Goal: Task Accomplishment & Management: Complete application form

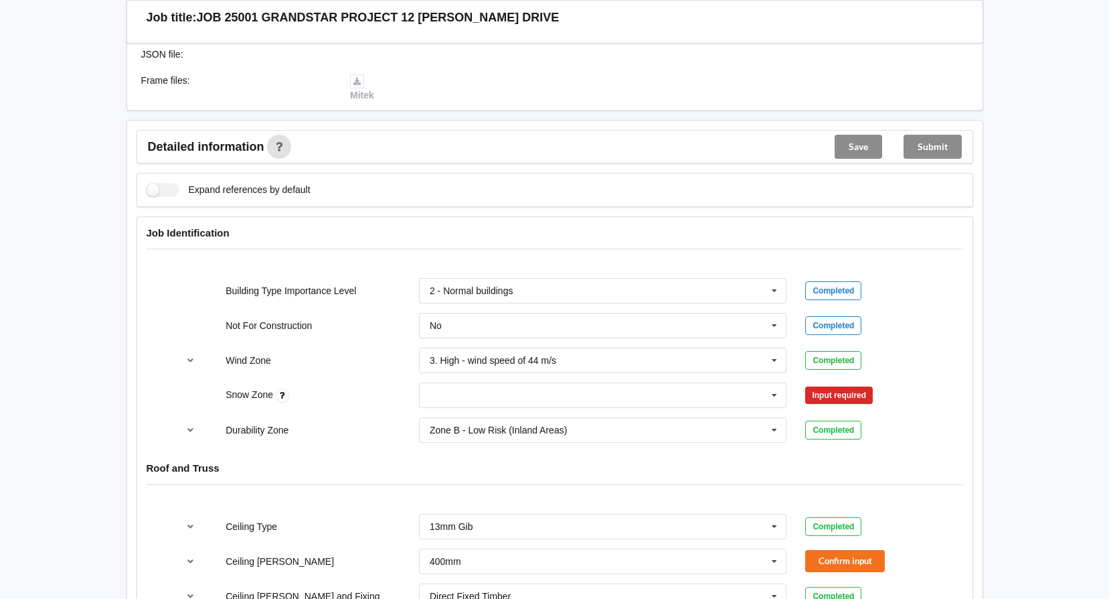
scroll to position [469, 0]
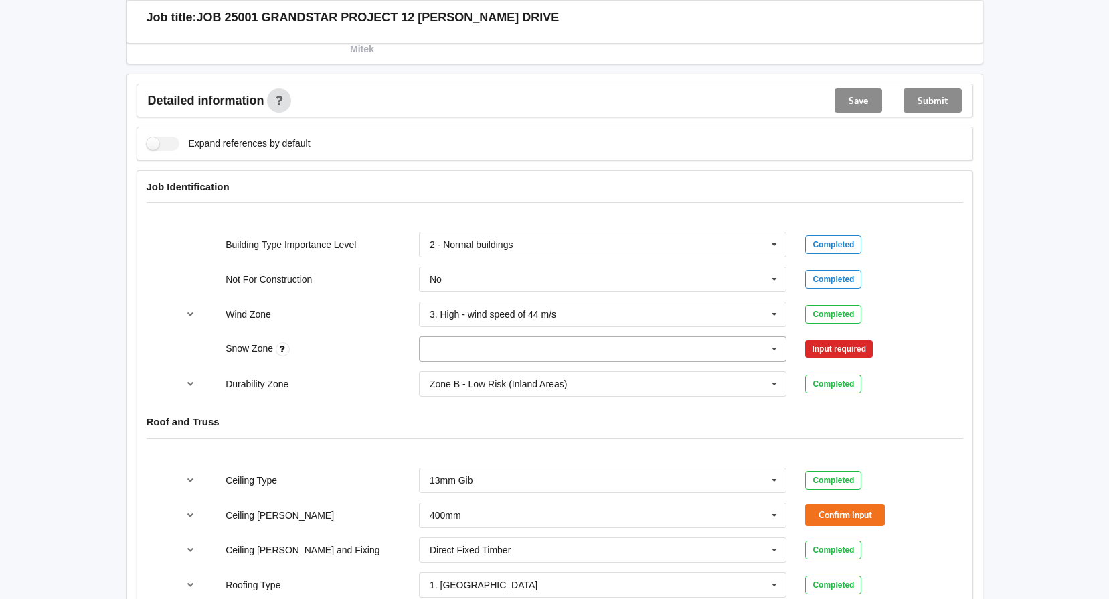
click at [773, 344] on icon at bounding box center [775, 349] width 20 height 25
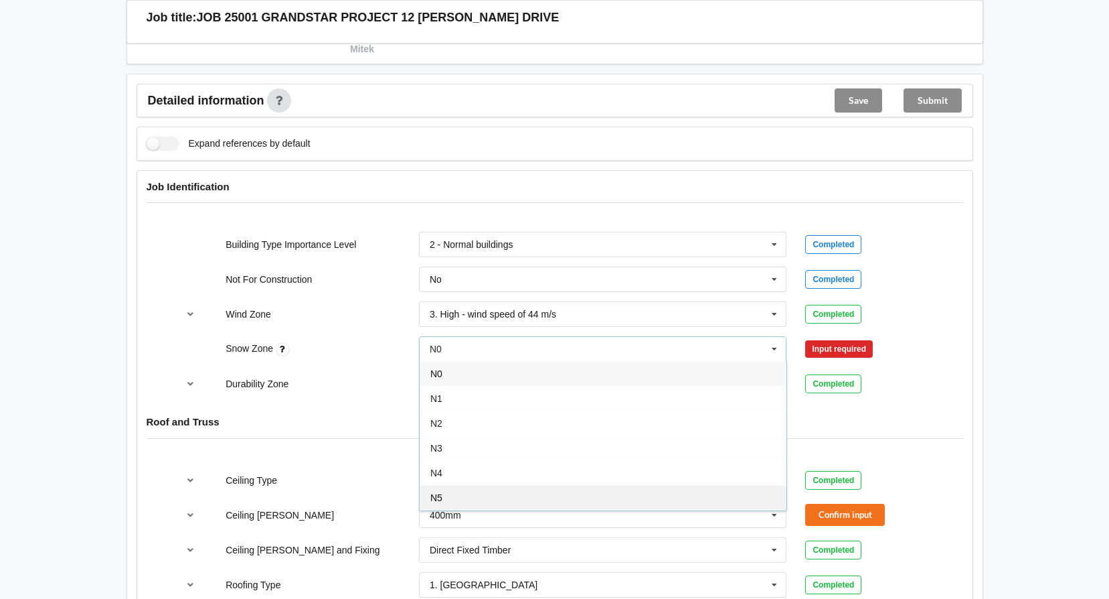
click at [622, 493] on div "N5" at bounding box center [603, 497] width 367 height 25
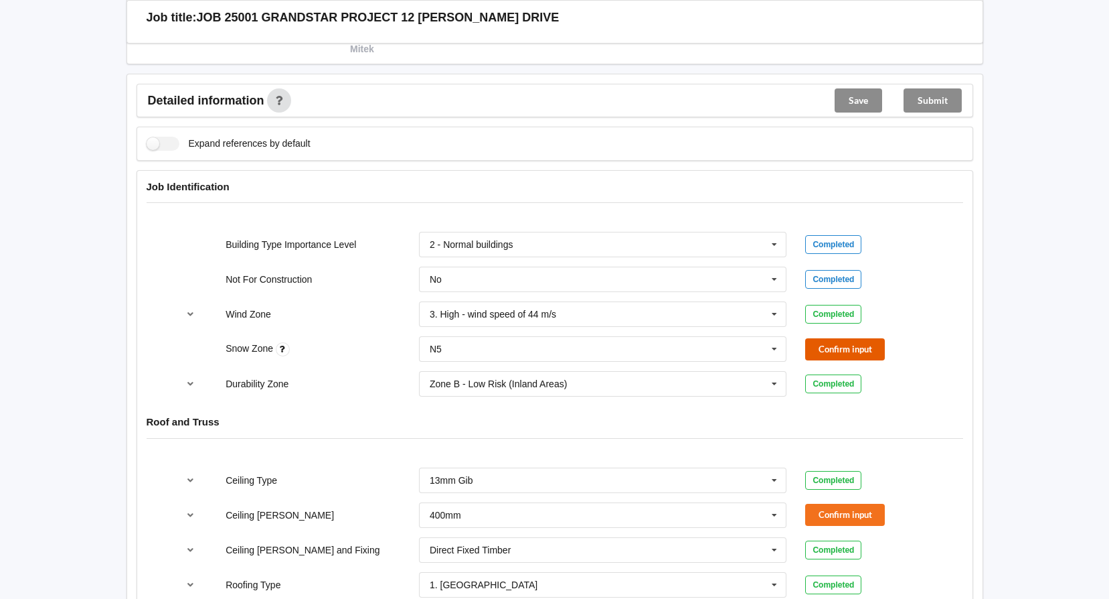
click at [840, 353] on button "Confirm input" at bounding box center [845, 349] width 80 height 22
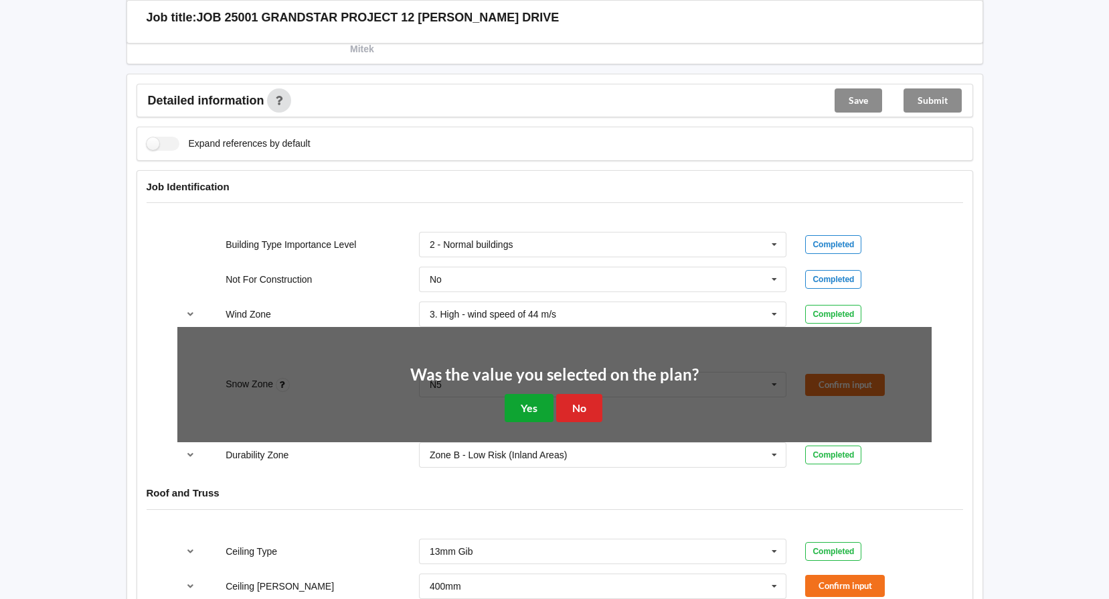
drag, startPoint x: 530, startPoint y: 406, endPoint x: 552, endPoint y: 412, distance: 23.5
click at [530, 407] on button "Yes" at bounding box center [529, 407] width 49 height 27
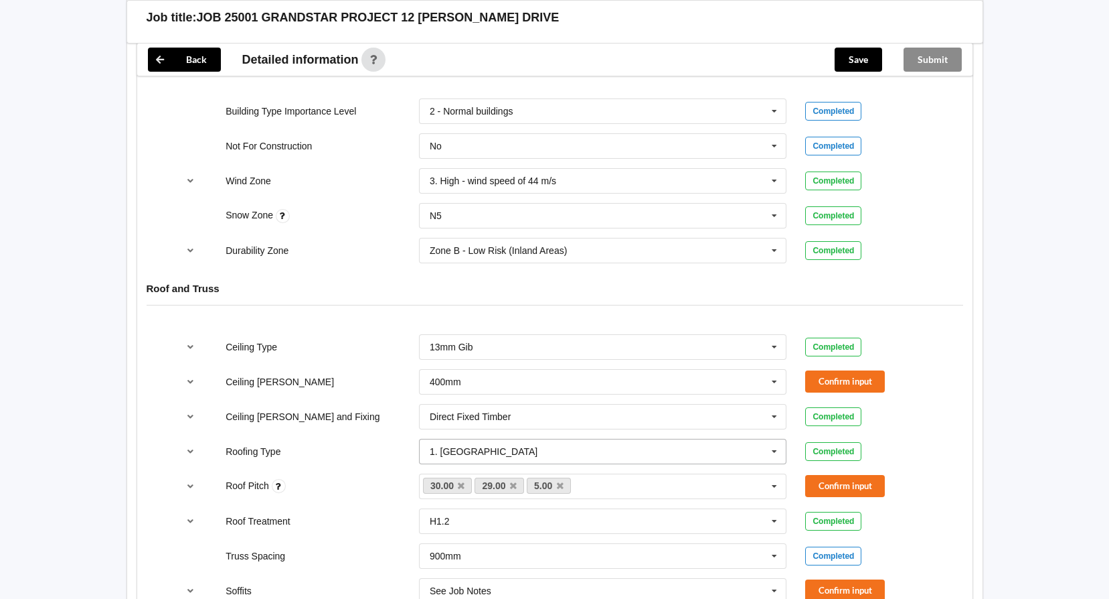
scroll to position [603, 0]
click at [774, 382] on icon at bounding box center [775, 381] width 20 height 25
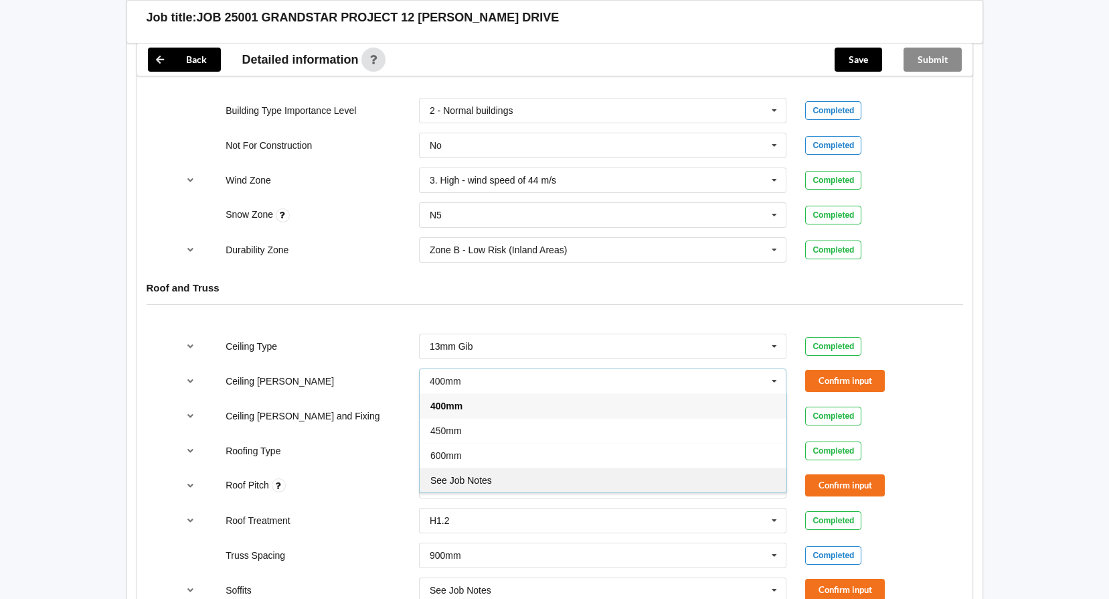
click at [670, 475] on div "See Job Notes" at bounding box center [603, 479] width 367 height 25
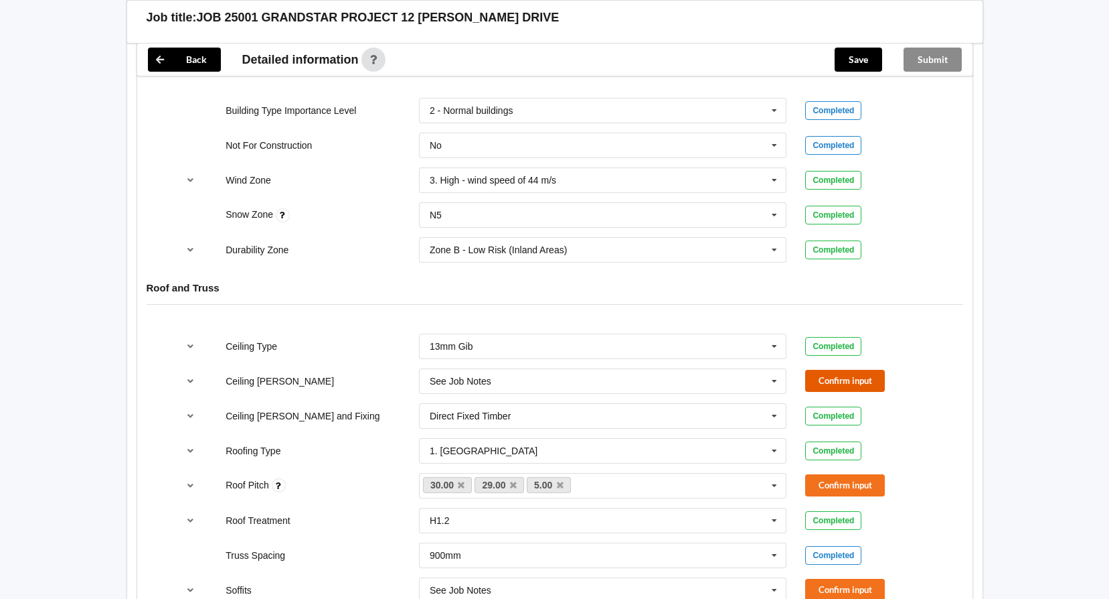
click at [848, 376] on button "Confirm input" at bounding box center [845, 381] width 80 height 22
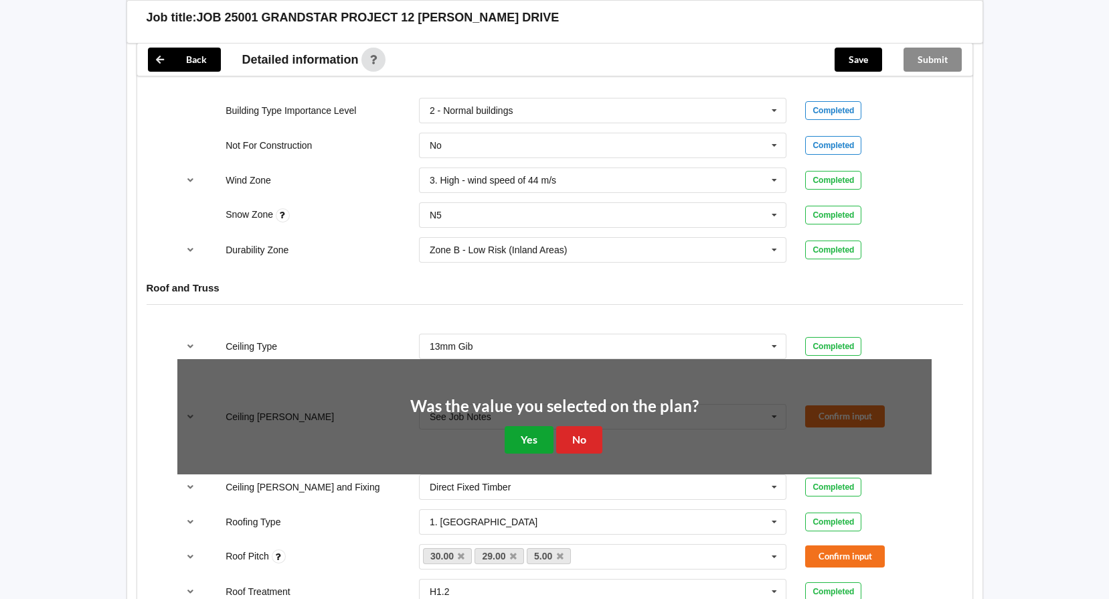
click at [508, 442] on button "Yes" at bounding box center [529, 439] width 49 height 27
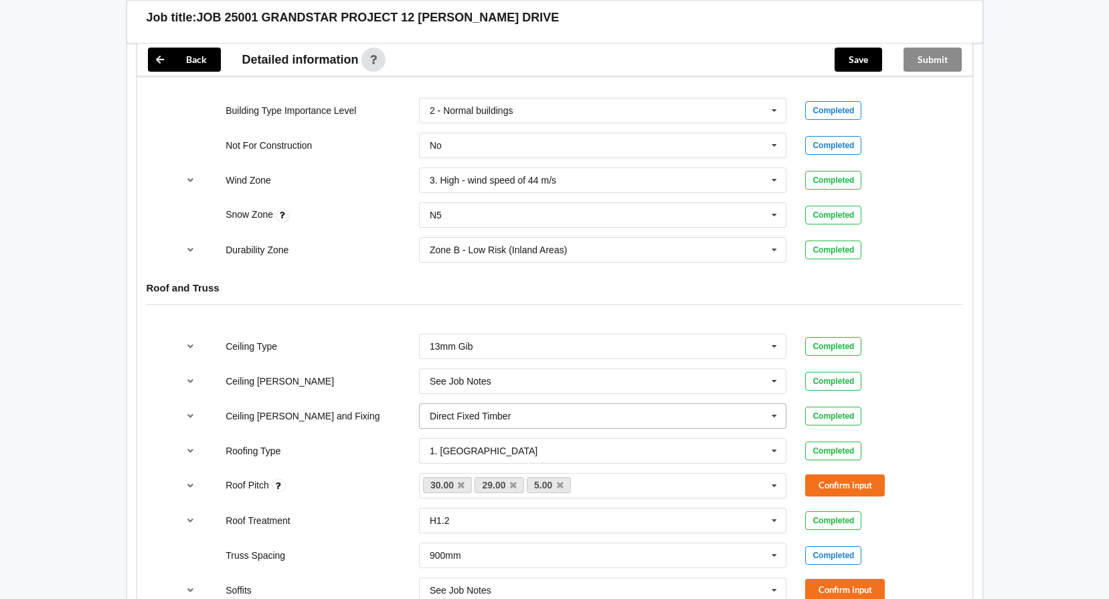
click at [779, 418] on icon at bounding box center [775, 416] width 20 height 25
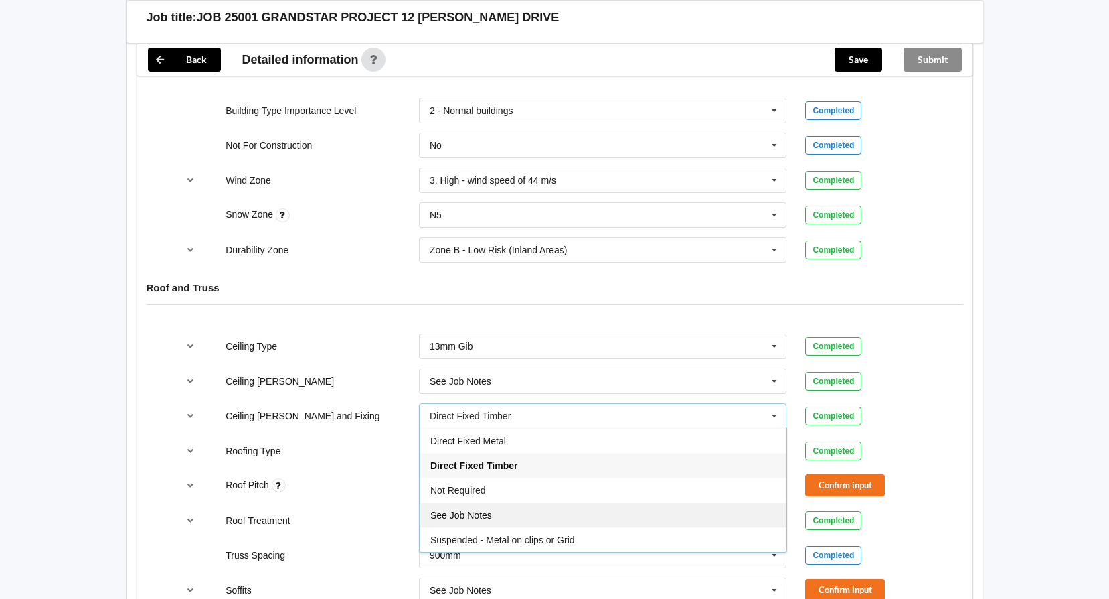
click at [622, 508] on div "See Job Notes" at bounding box center [603, 514] width 367 height 25
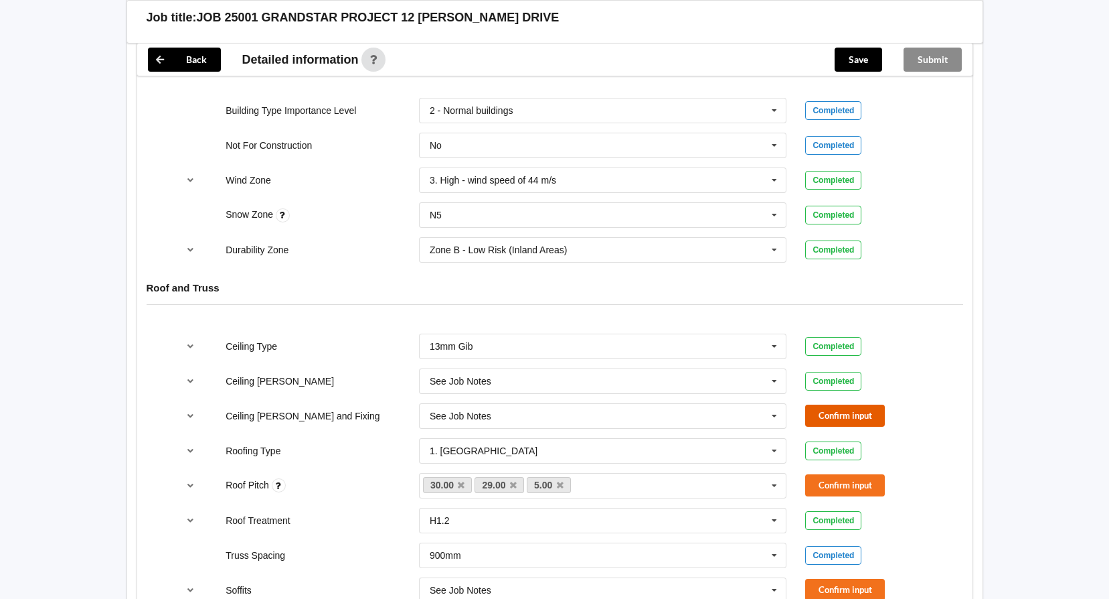
click at [860, 420] on button "Confirm input" at bounding box center [845, 415] width 80 height 22
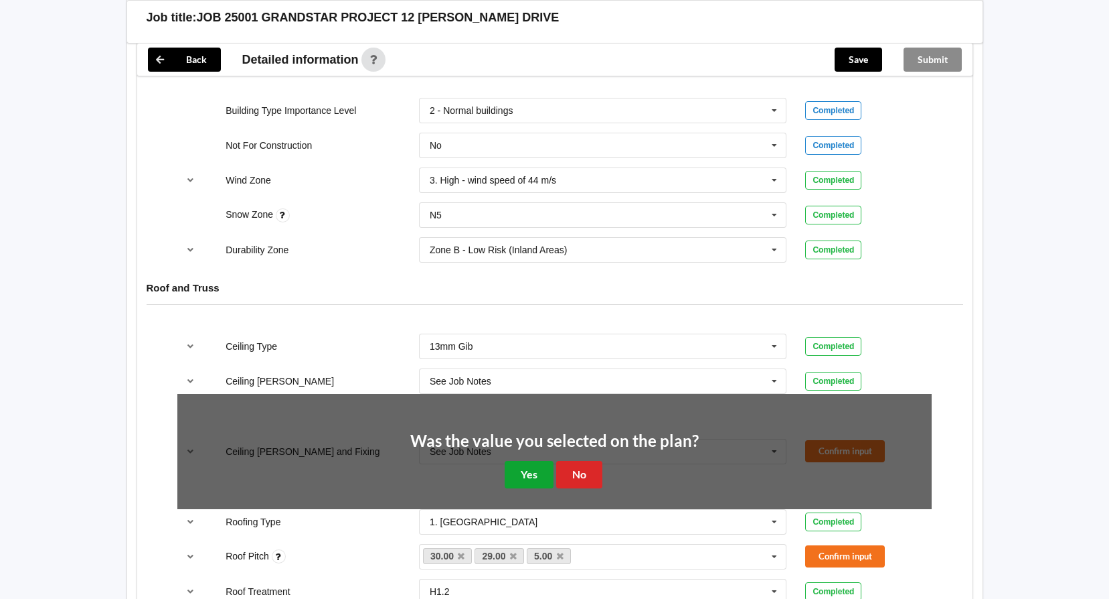
click at [526, 469] on button "Yes" at bounding box center [529, 474] width 49 height 27
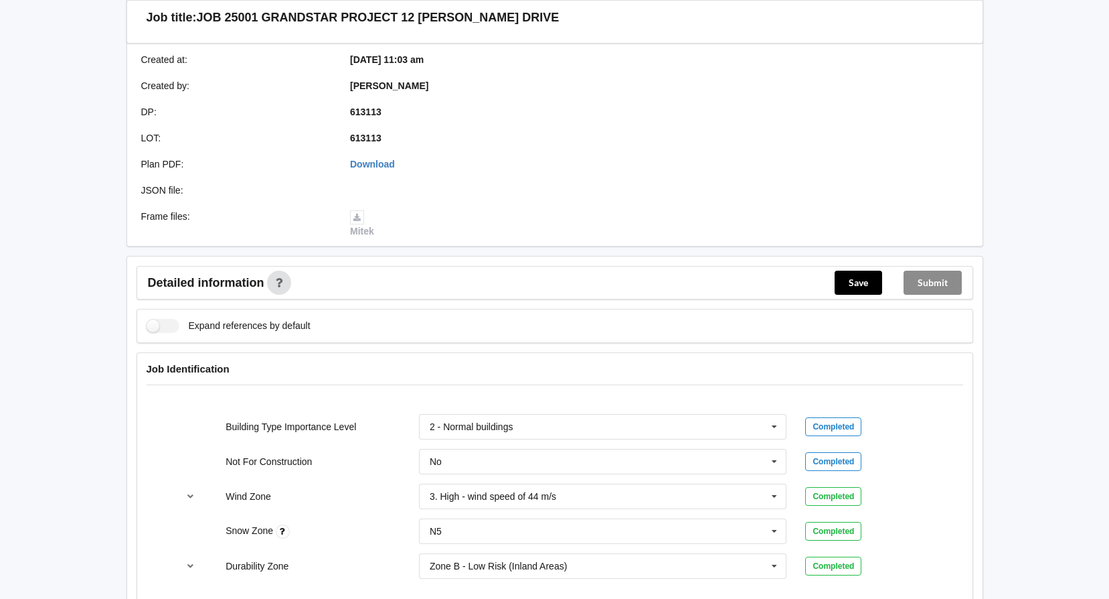
scroll to position [134, 0]
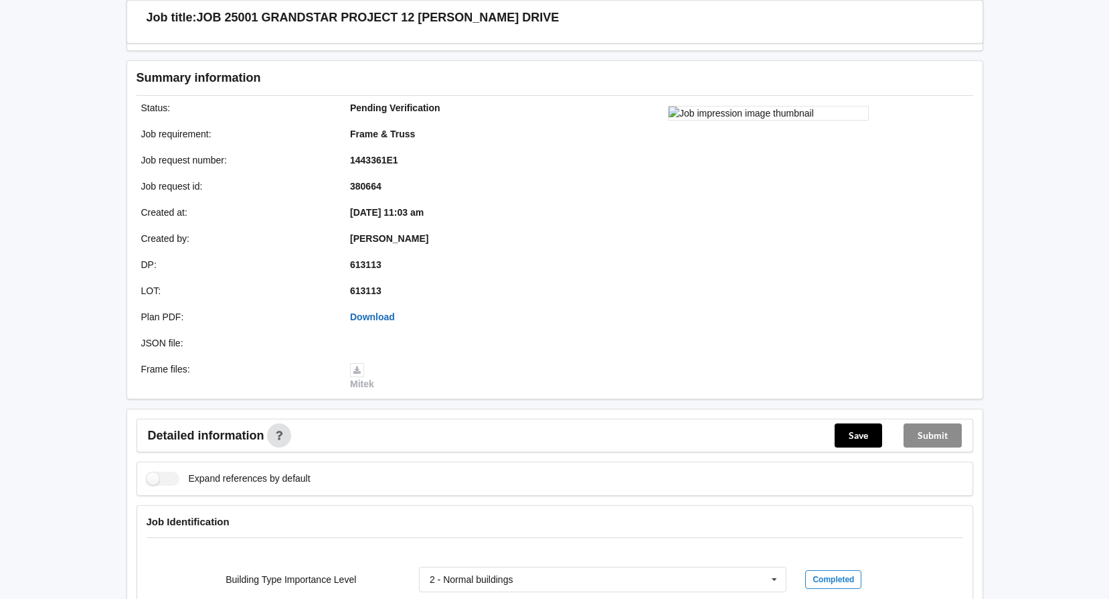
click at [370, 317] on link "Download" at bounding box center [372, 316] width 45 height 11
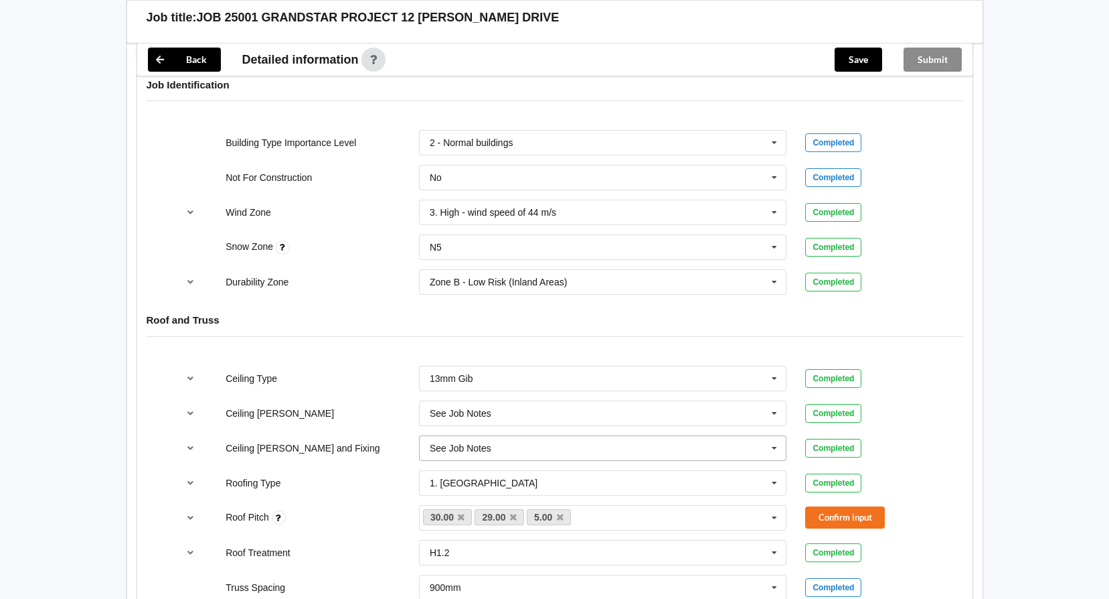
scroll to position [603, 0]
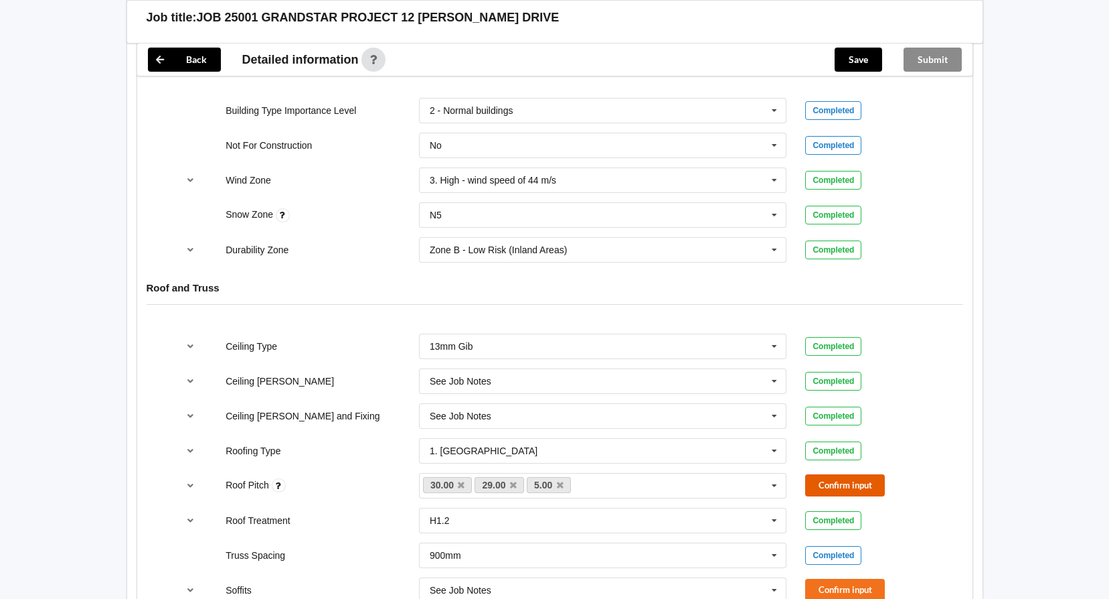
click at [840, 484] on button "Confirm input" at bounding box center [845, 485] width 80 height 22
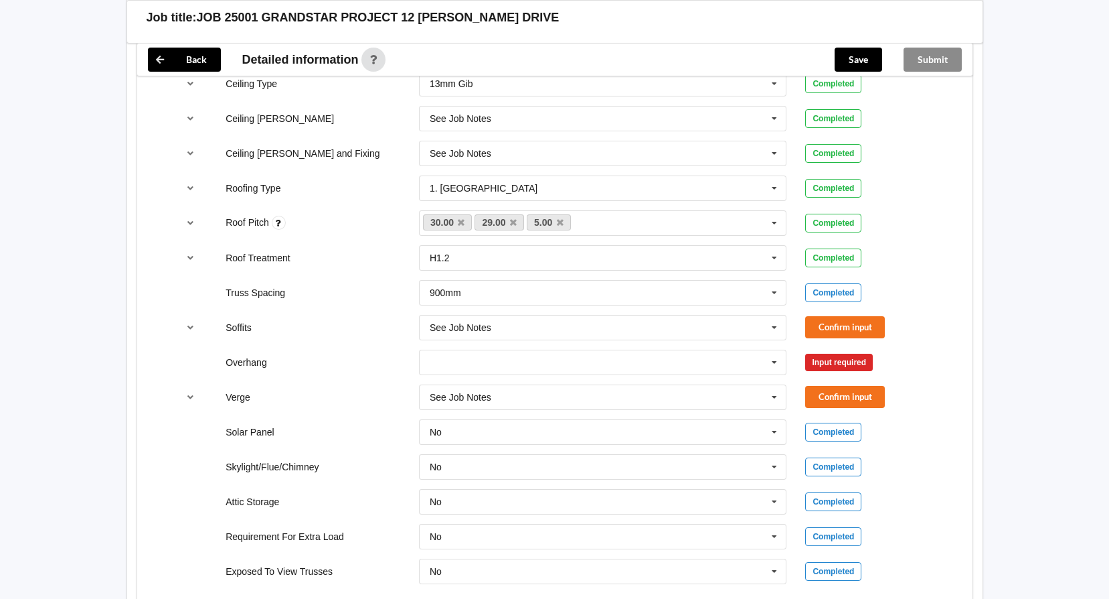
scroll to position [870, 0]
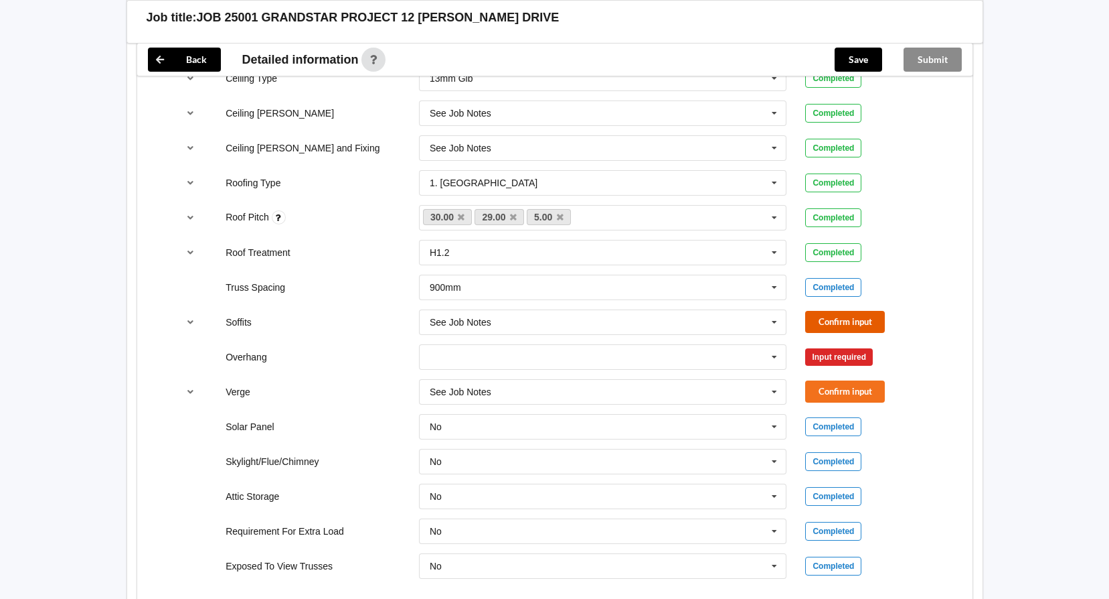
click at [830, 329] on button "Confirm input" at bounding box center [845, 322] width 80 height 22
click at [781, 363] on icon at bounding box center [775, 357] width 20 height 25
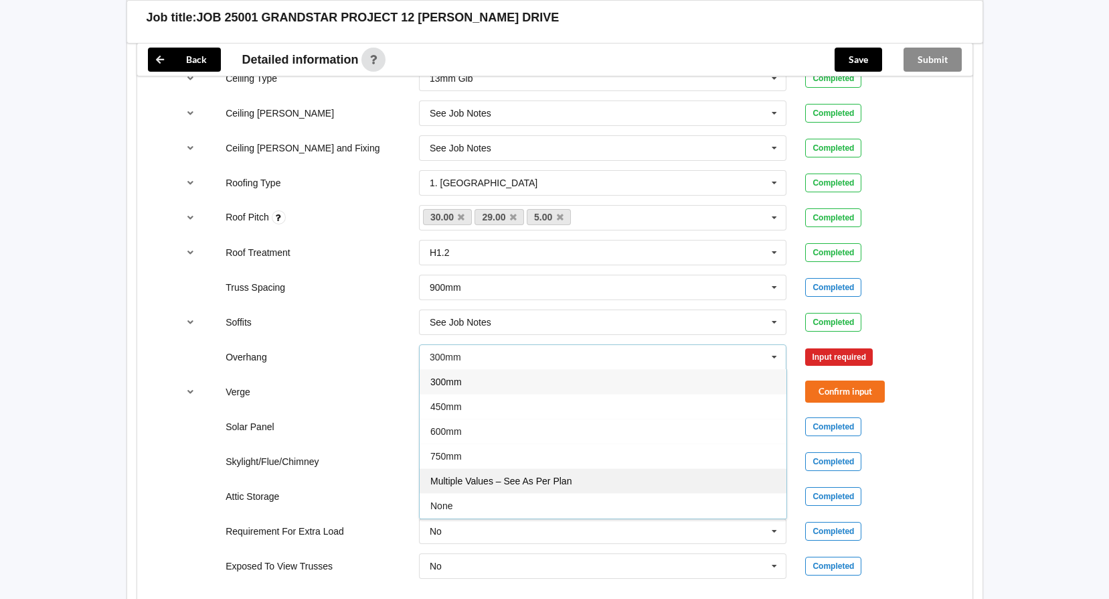
click at [656, 480] on div "Multiple Values – See As Per Plan" at bounding box center [603, 480] width 367 height 25
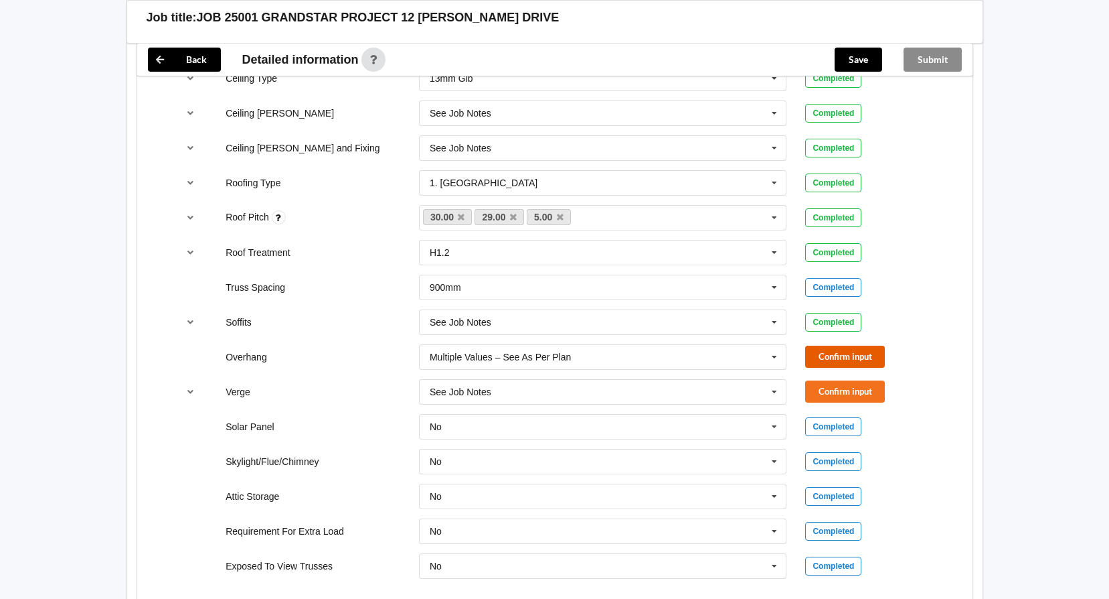
click at [858, 349] on button "Confirm input" at bounding box center [845, 356] width 80 height 22
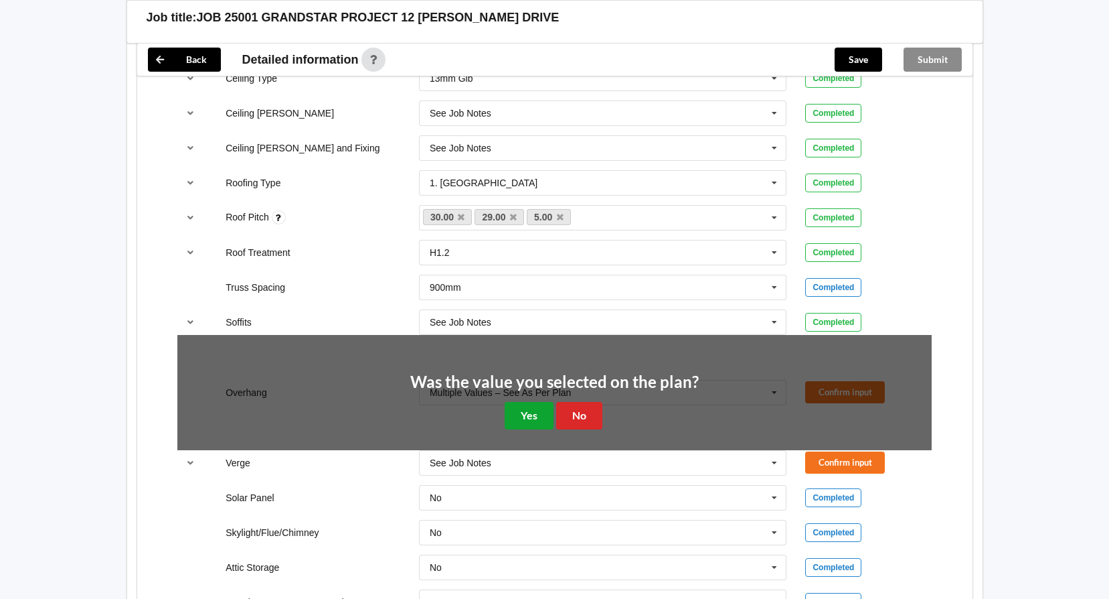
click at [530, 419] on button "Yes" at bounding box center [529, 415] width 49 height 27
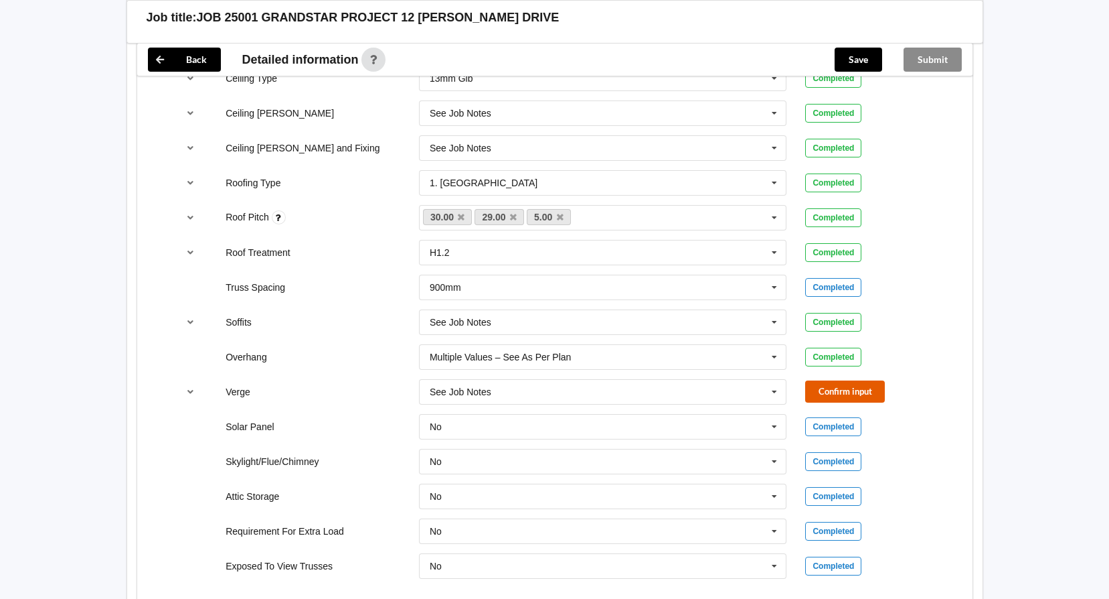
click at [826, 395] on button "Confirm input" at bounding box center [845, 391] width 80 height 22
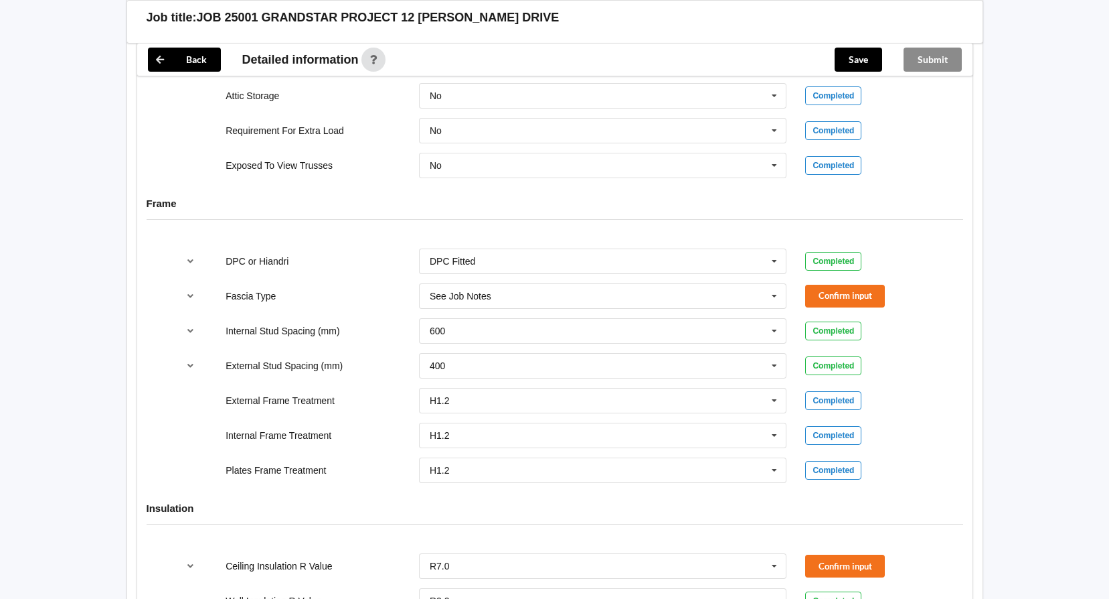
scroll to position [1272, 0]
click at [844, 291] on button "Confirm input" at bounding box center [845, 294] width 80 height 22
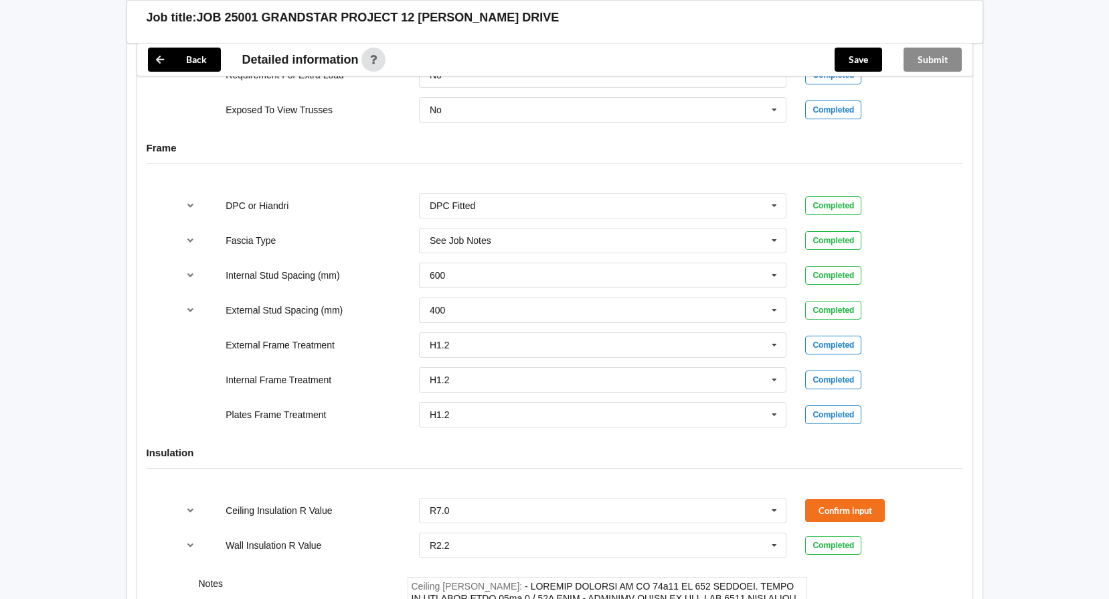
scroll to position [1540, 0]
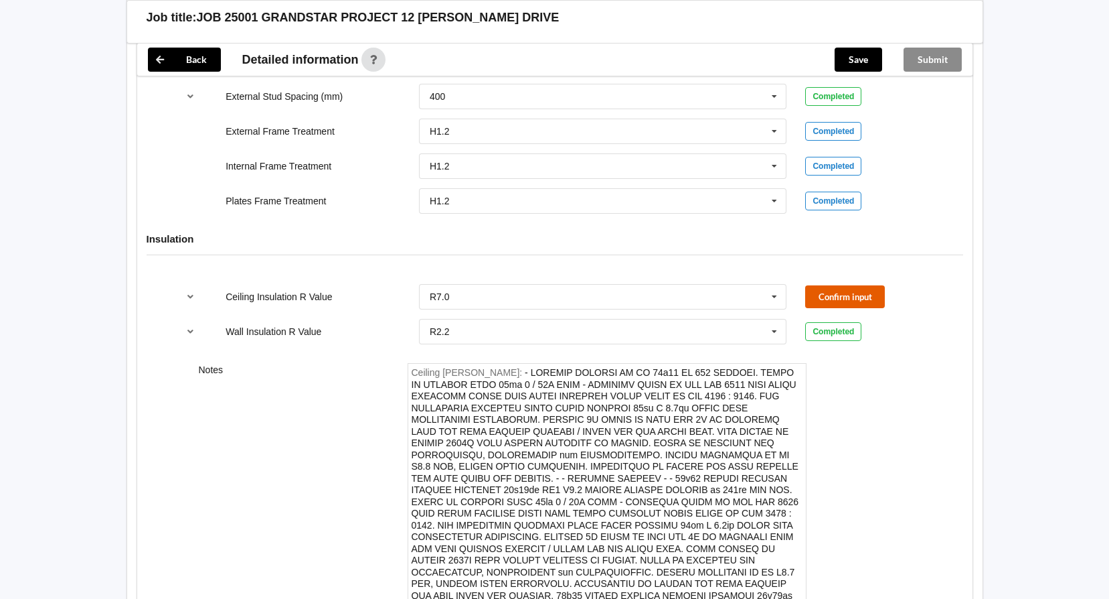
click at [833, 298] on button "Confirm input" at bounding box center [845, 296] width 80 height 22
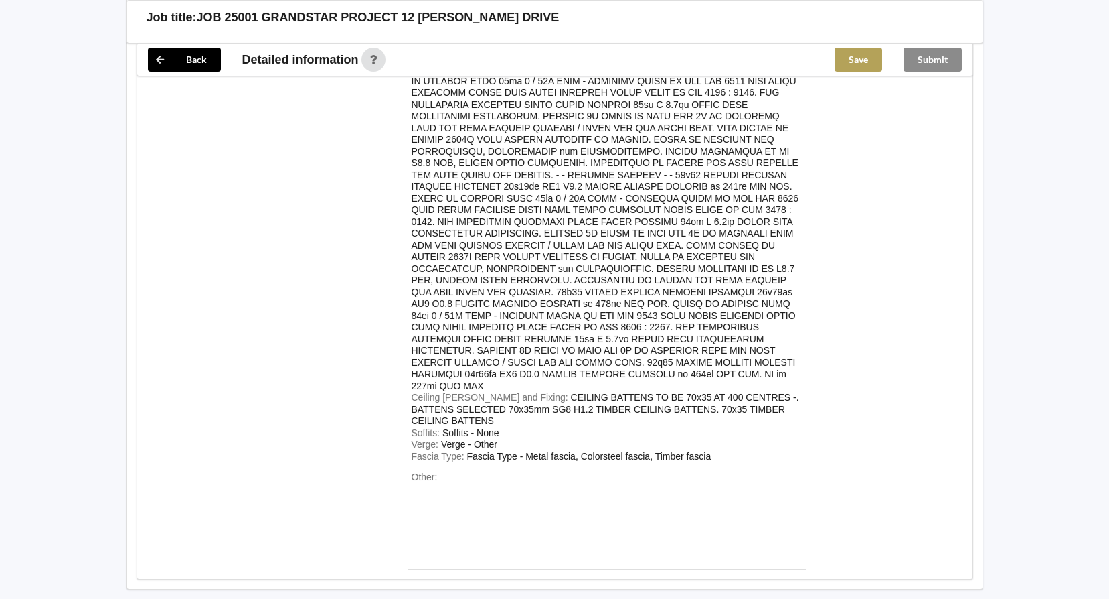
click at [863, 57] on button "Save" at bounding box center [859, 60] width 48 height 24
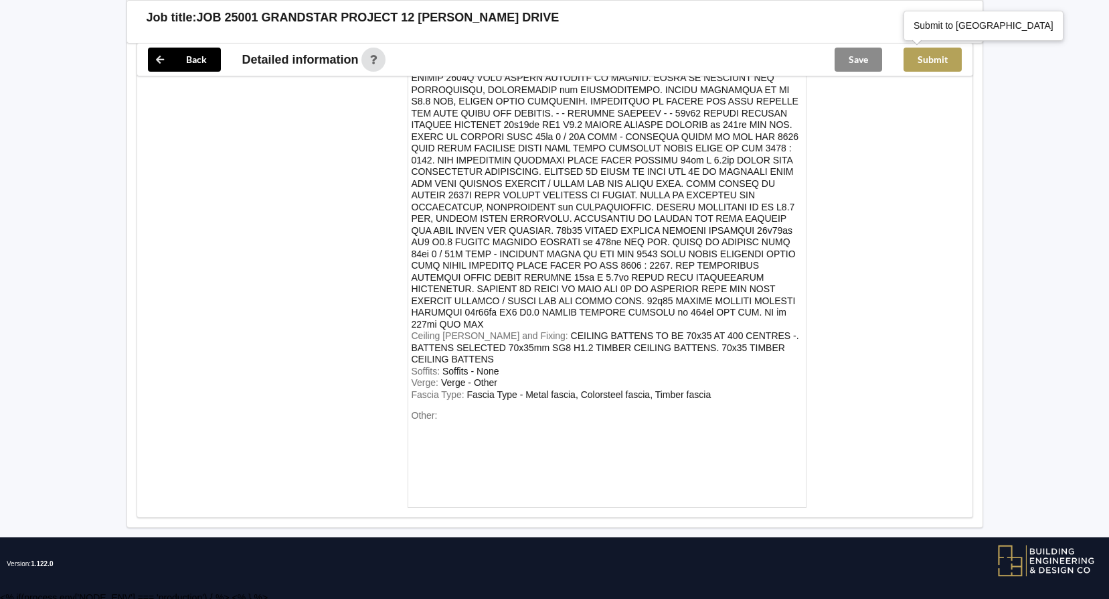
click at [935, 59] on button "Submit" at bounding box center [933, 60] width 58 height 24
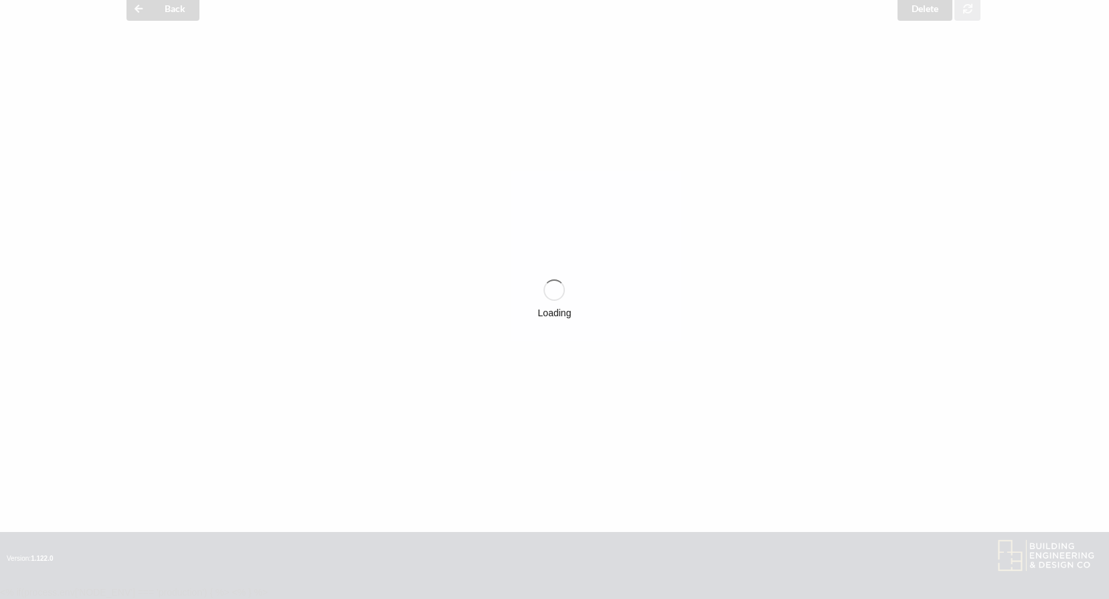
scroll to position [1843, 0]
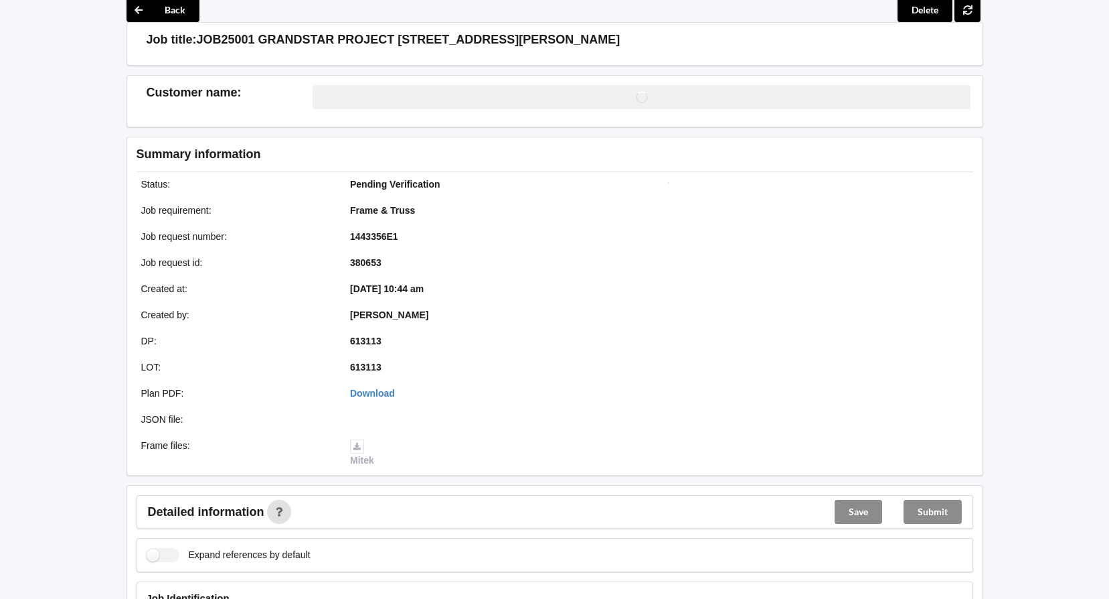
scroll to position [134, 0]
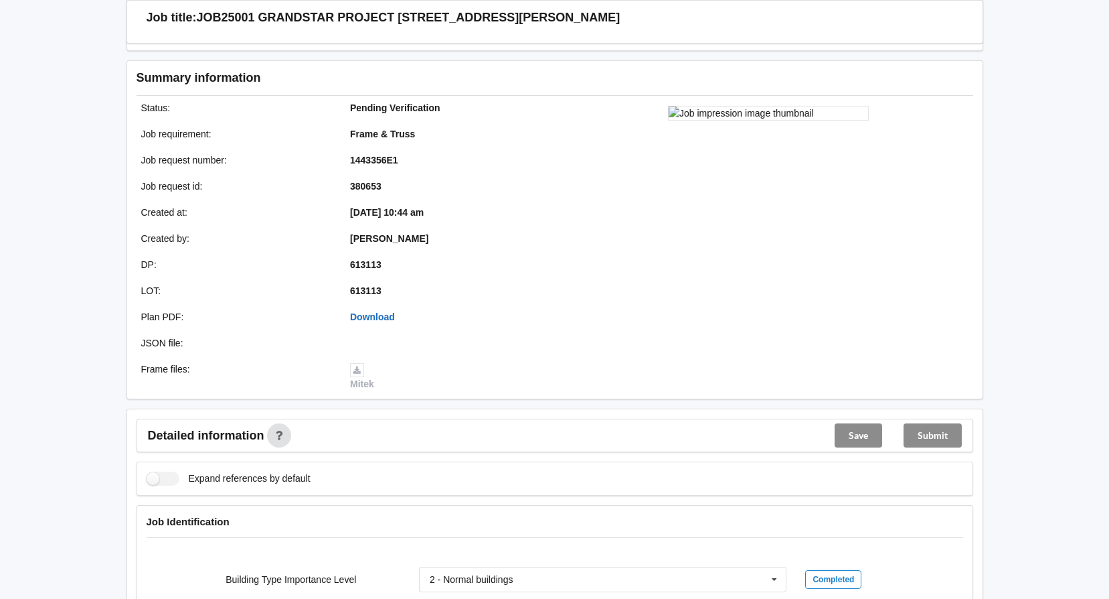
click at [384, 315] on link "Download" at bounding box center [372, 316] width 45 height 11
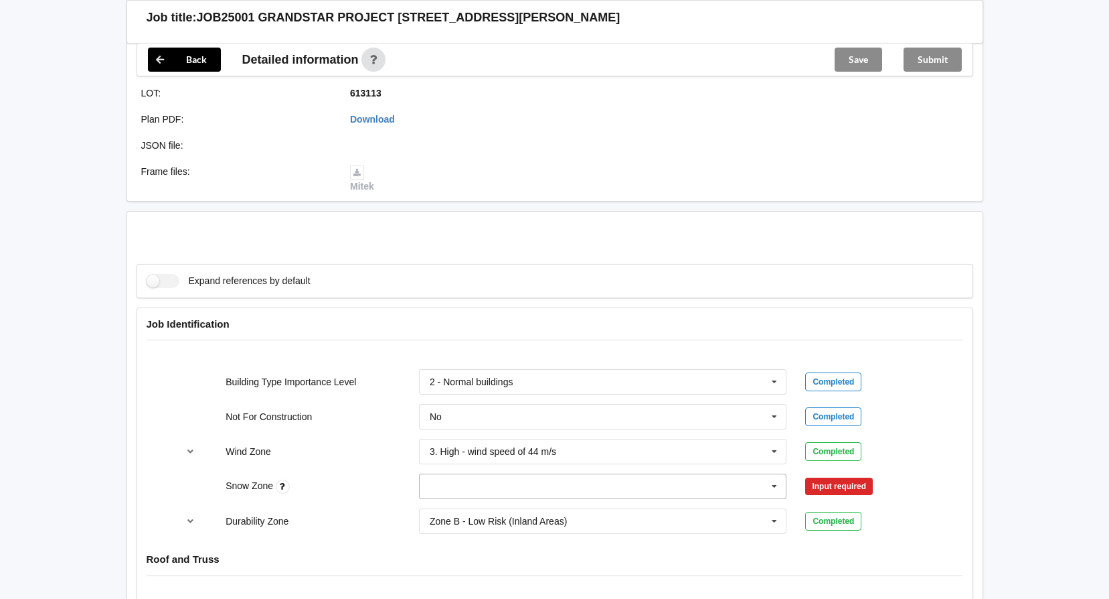
scroll to position [536, 0]
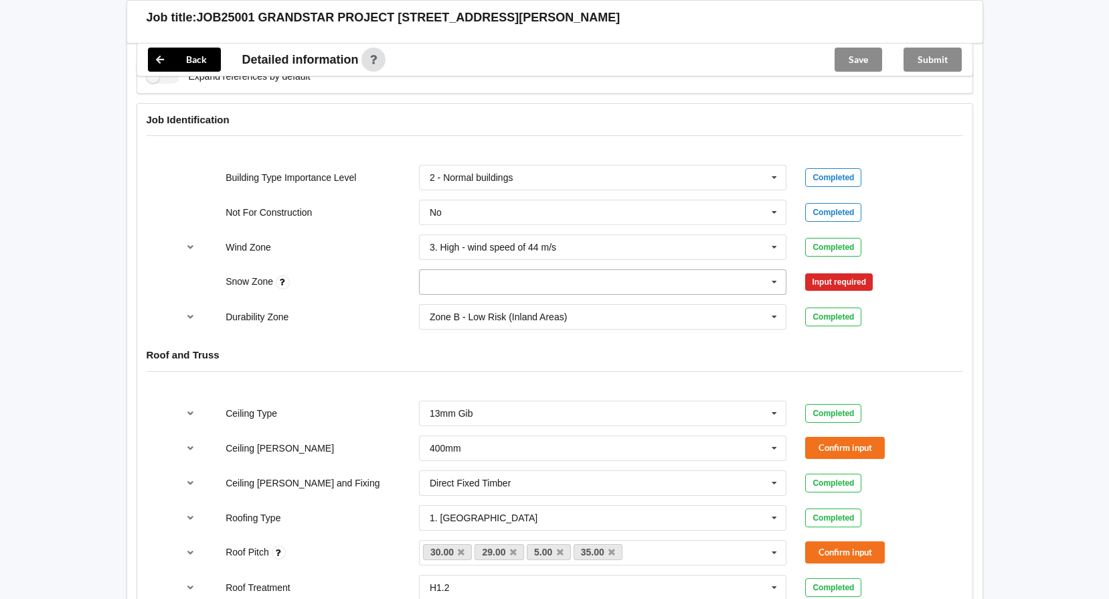
drag, startPoint x: 776, startPoint y: 284, endPoint x: 728, endPoint y: 291, distance: 48.1
click at [776, 284] on icon at bounding box center [775, 282] width 20 height 25
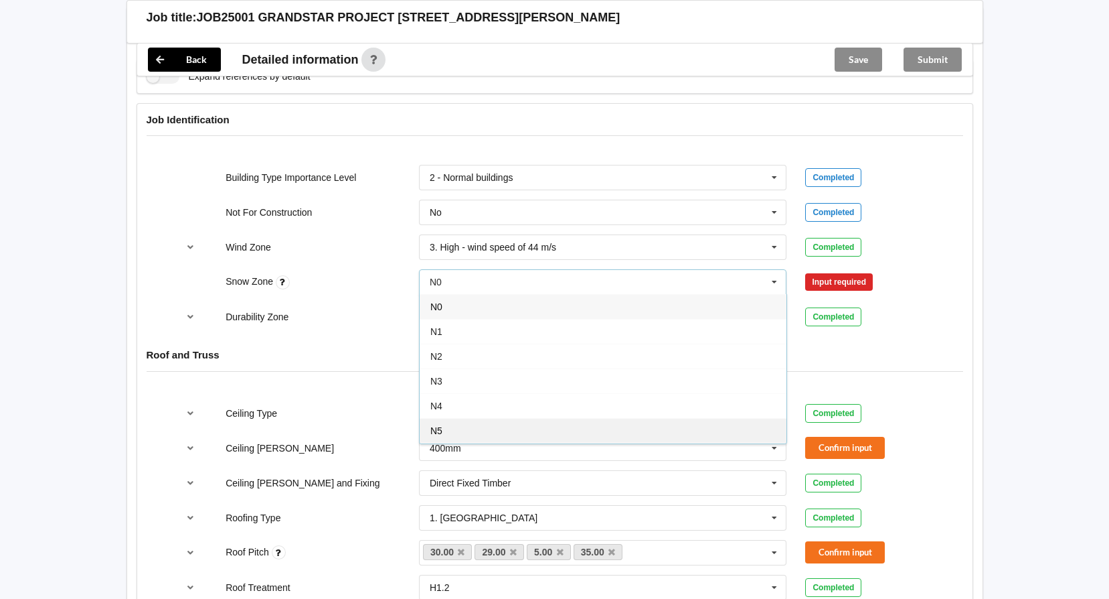
click at [510, 428] on div "N5" at bounding box center [603, 430] width 367 height 25
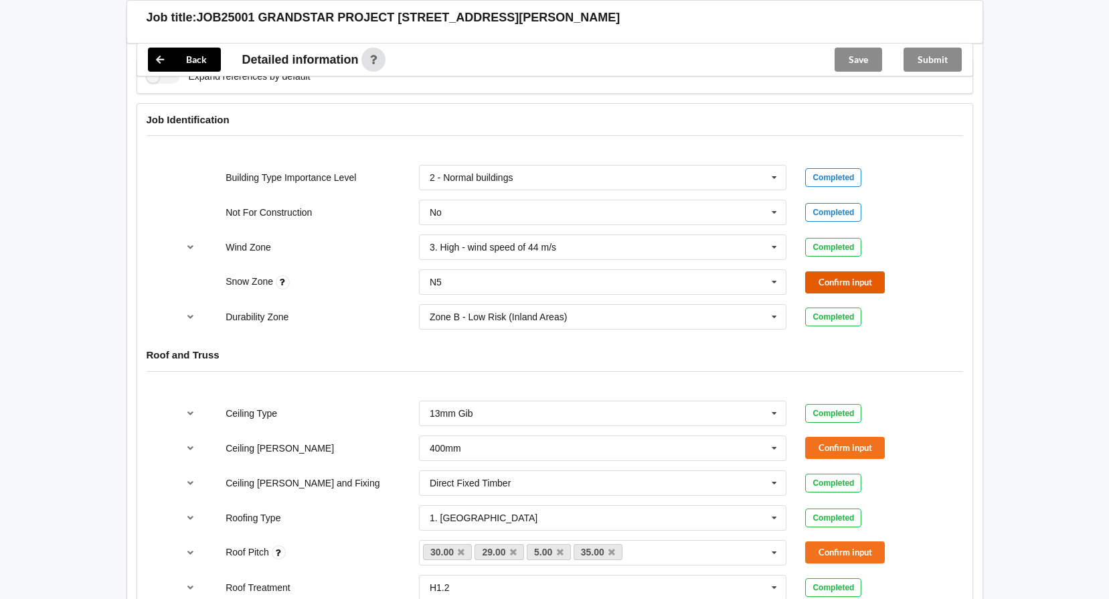
click at [832, 283] on button "Confirm input" at bounding box center [845, 282] width 80 height 22
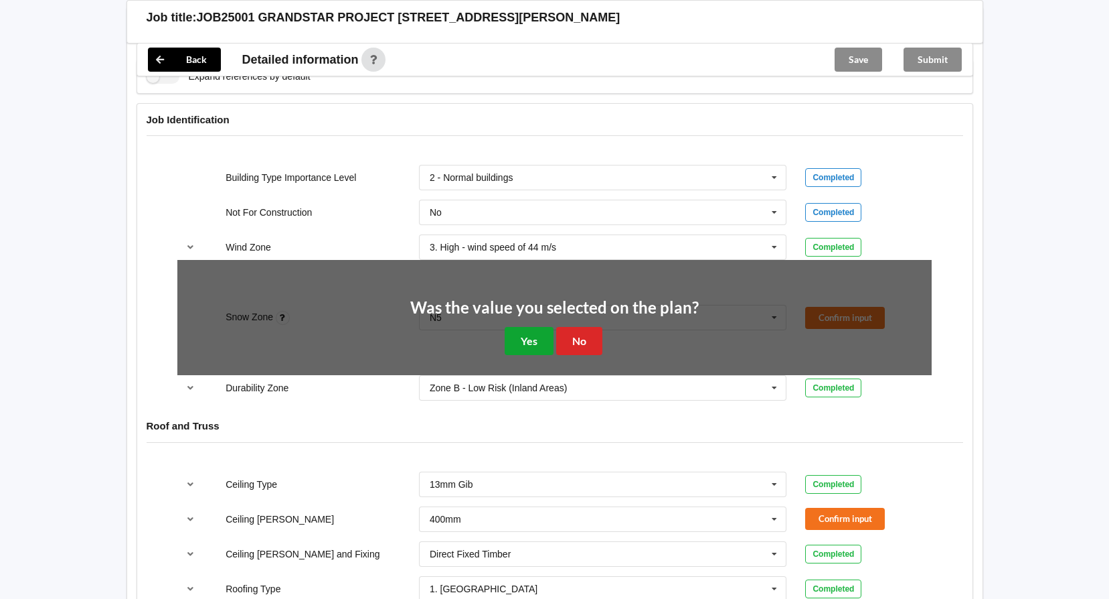
click at [521, 339] on button "Yes" at bounding box center [529, 340] width 49 height 27
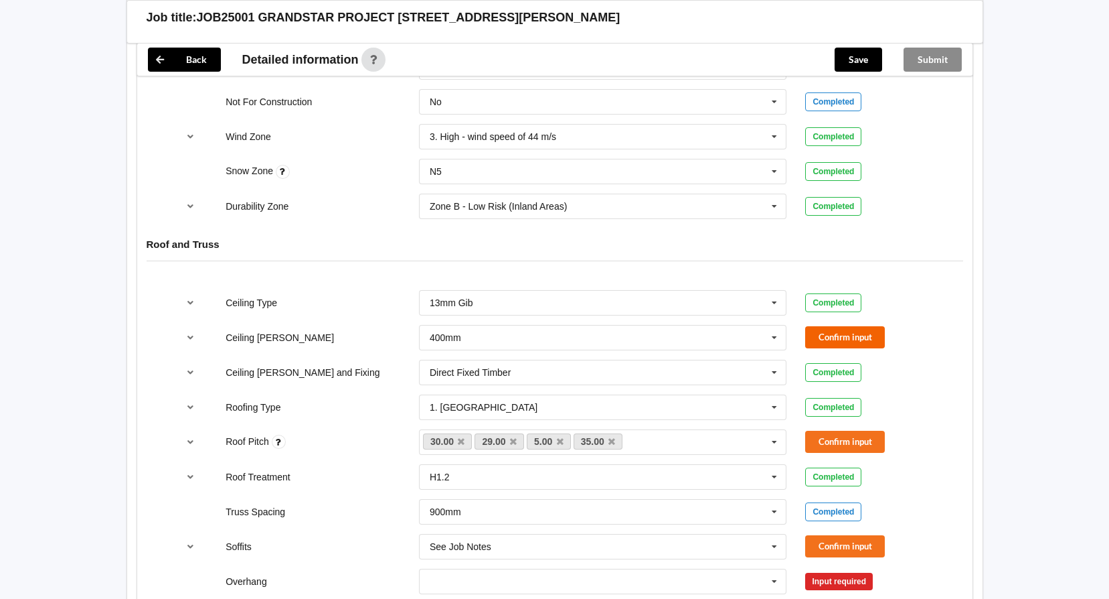
scroll to position [670, 0]
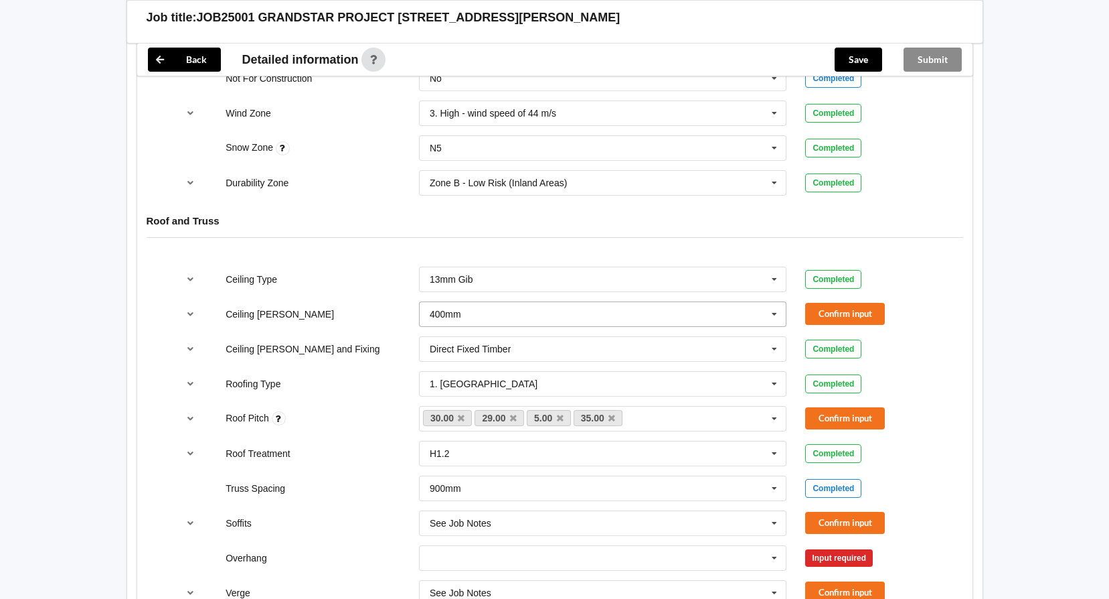
click at [771, 315] on icon at bounding box center [775, 314] width 20 height 25
click at [655, 407] on div "See Job Notes" at bounding box center [603, 412] width 367 height 25
click at [849, 311] on button "Confirm input" at bounding box center [845, 314] width 80 height 22
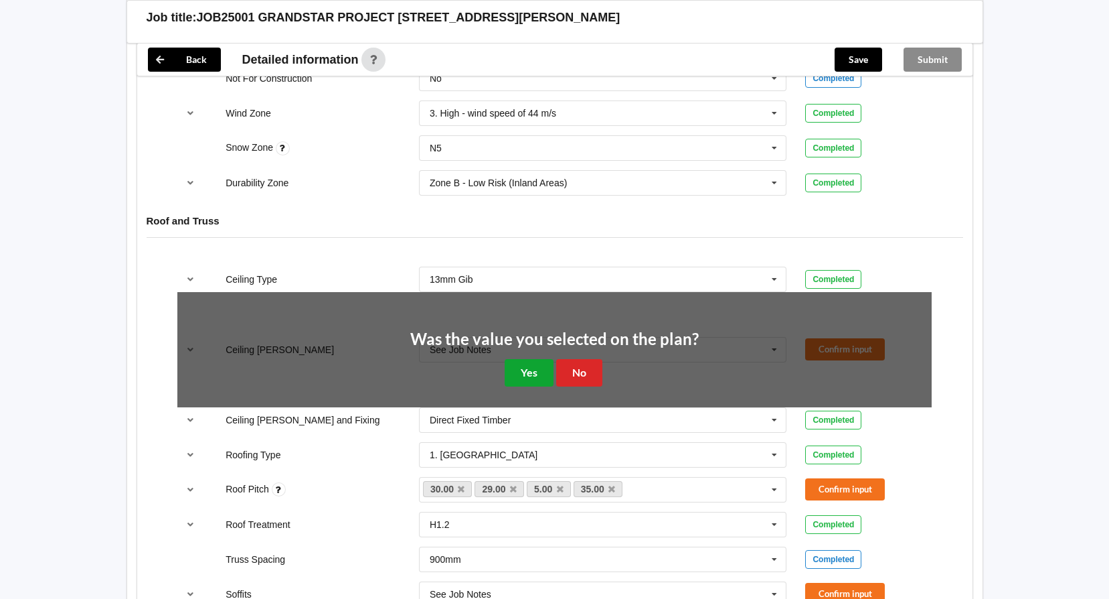
click at [539, 370] on button "Yes" at bounding box center [529, 372] width 49 height 27
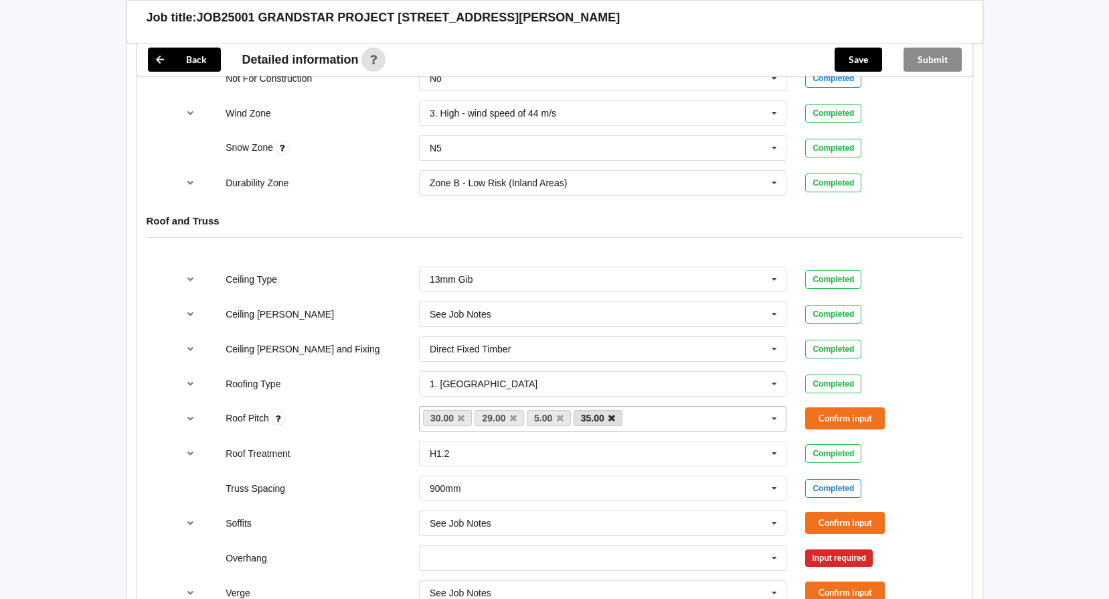
click at [614, 418] on icon at bounding box center [612, 418] width 7 height 9
click at [840, 419] on button "Confirm input" at bounding box center [845, 418] width 80 height 22
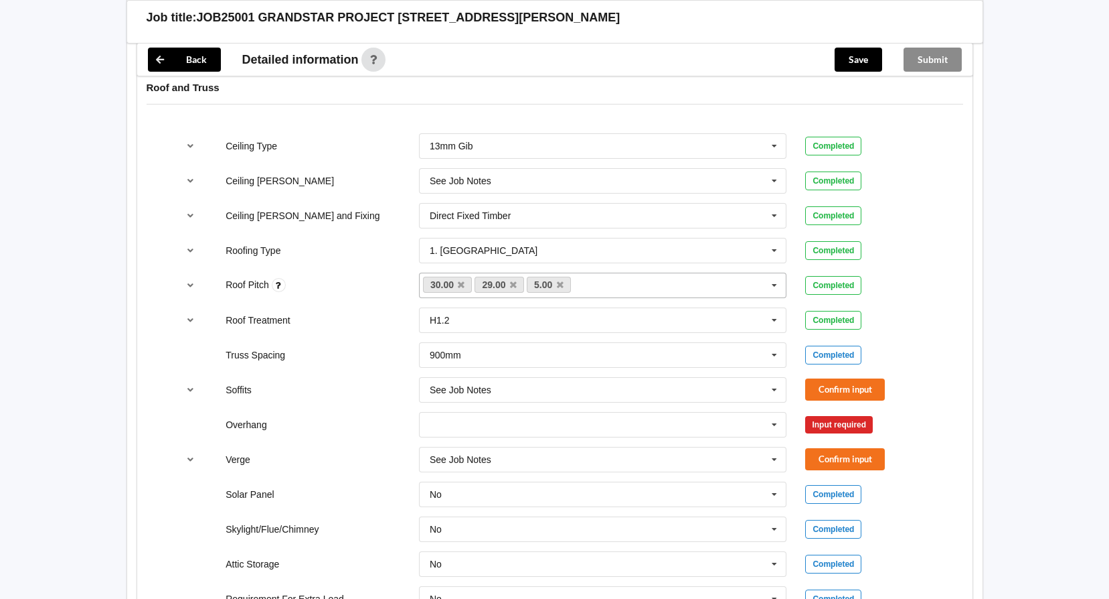
scroll to position [803, 0]
click at [844, 388] on button "Confirm input" at bounding box center [845, 389] width 80 height 22
click at [772, 420] on icon at bounding box center [775, 424] width 20 height 25
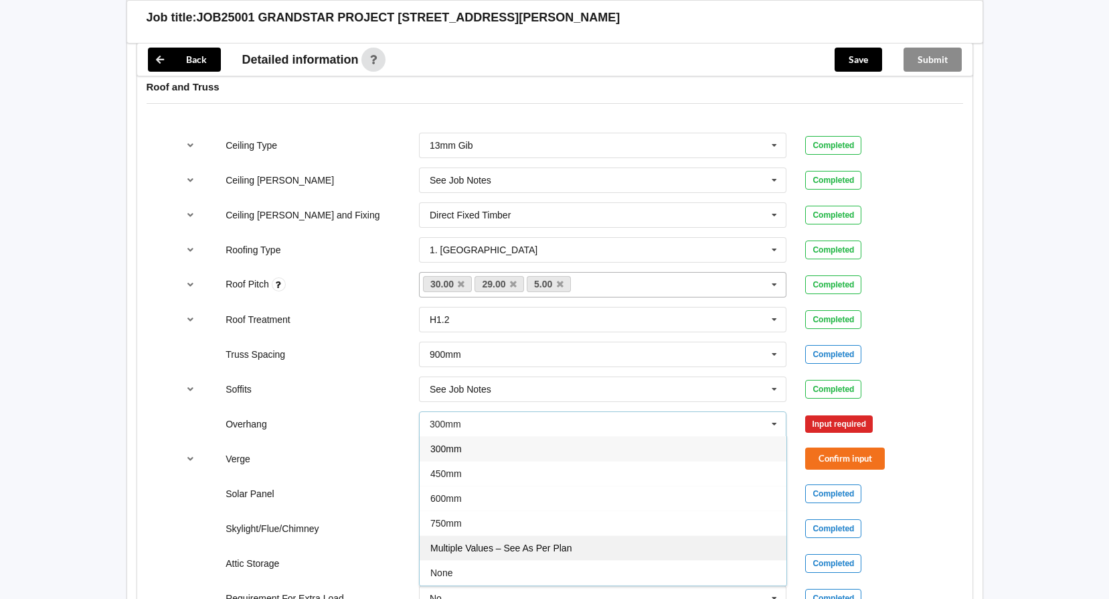
click at [564, 545] on span "Multiple Values – See As Per Plan" at bounding box center [501, 547] width 141 height 11
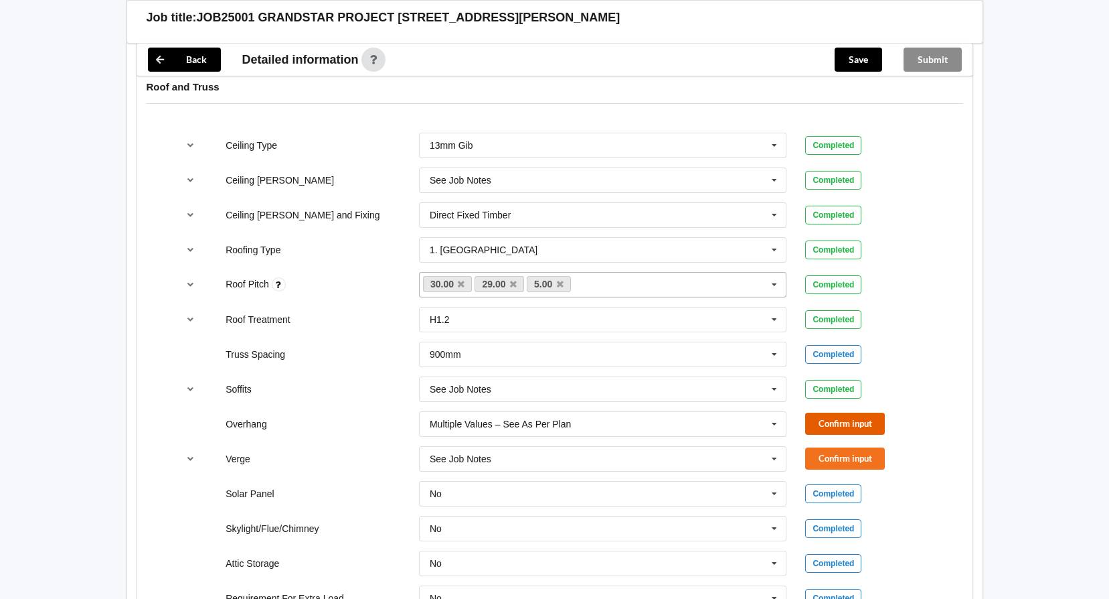
click at [839, 421] on button "Confirm input" at bounding box center [845, 423] width 80 height 22
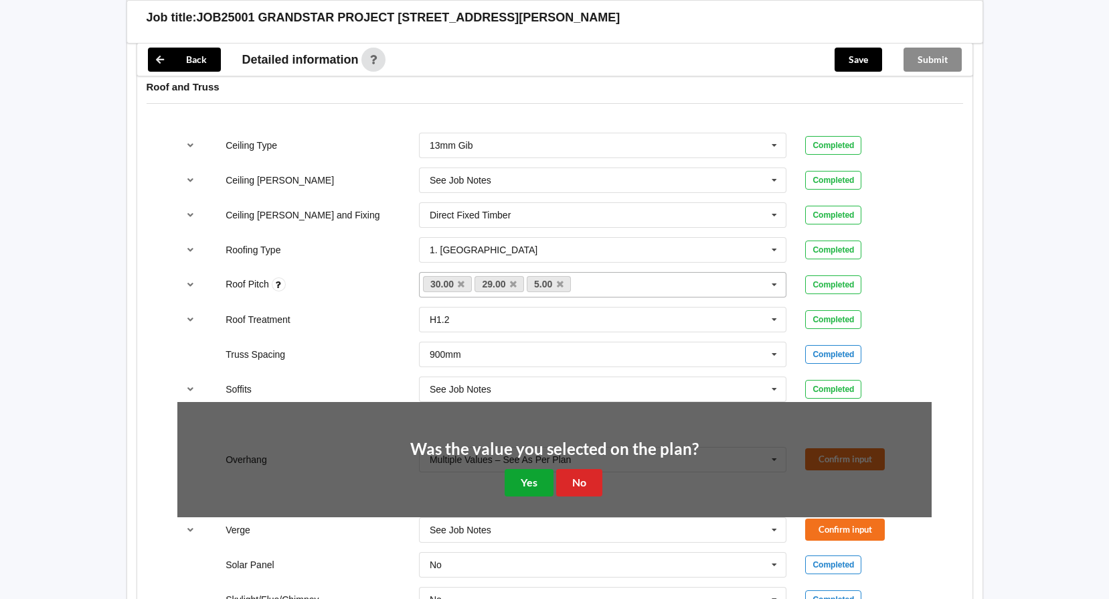
click at [521, 477] on button "Yes" at bounding box center [529, 482] width 49 height 27
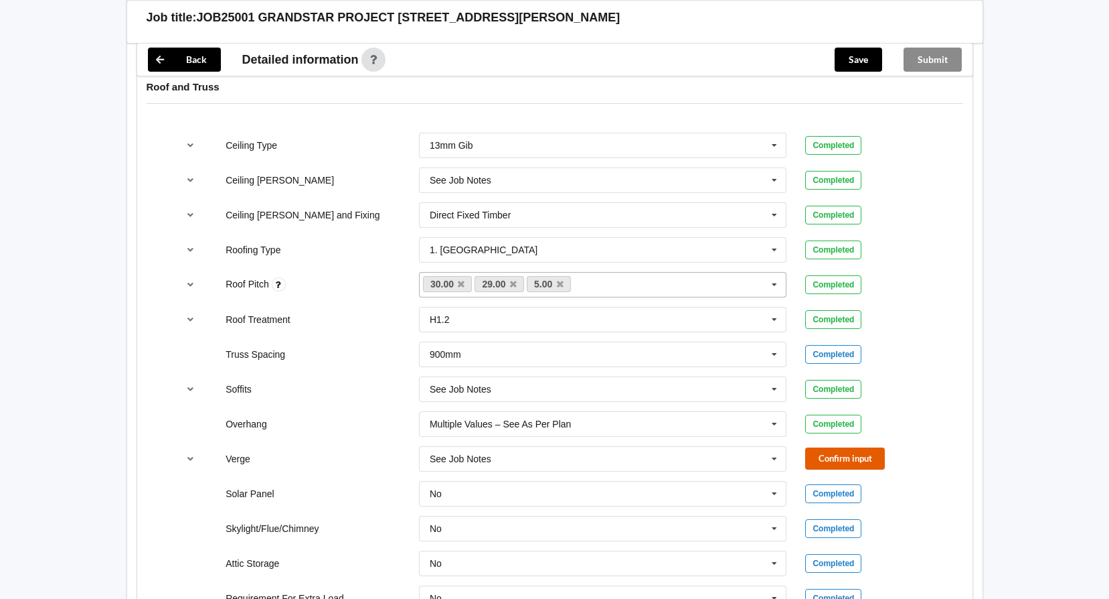
click at [832, 463] on button "Confirm input" at bounding box center [845, 458] width 80 height 22
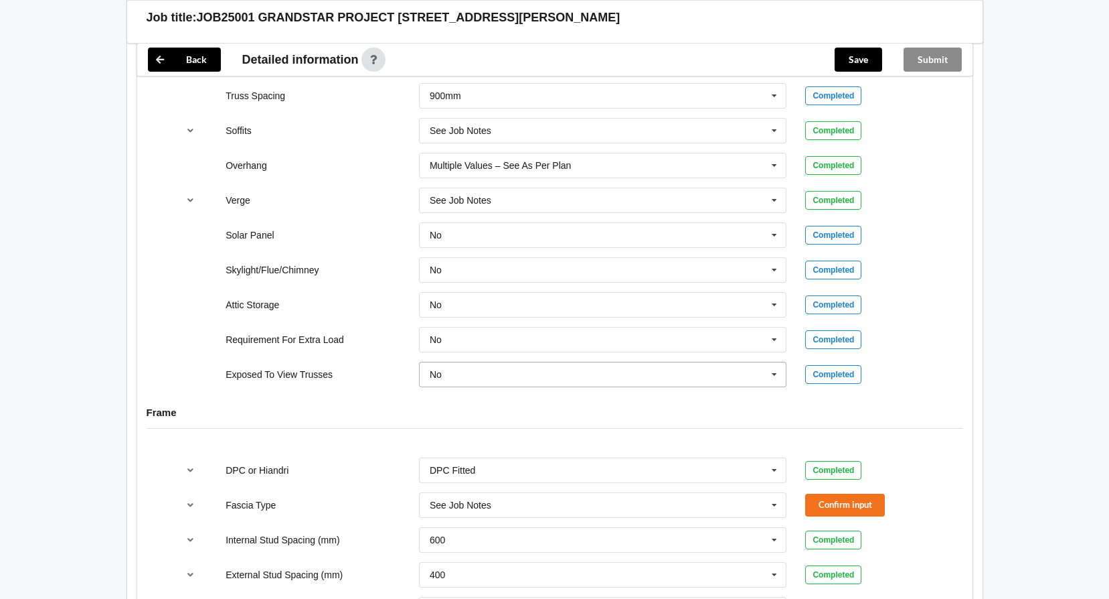
scroll to position [1205, 0]
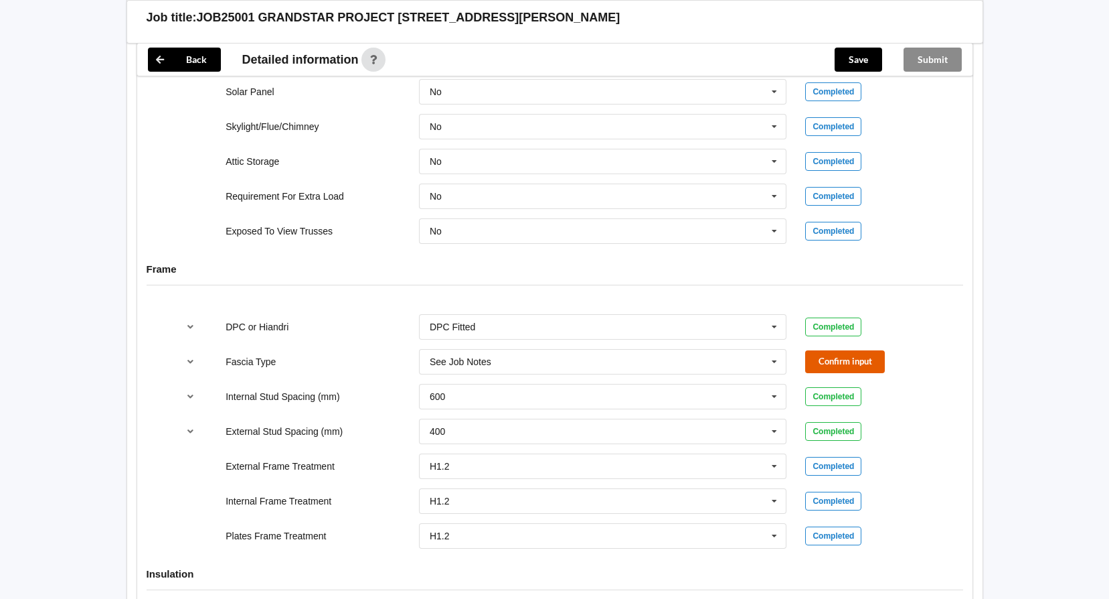
click at [840, 359] on button "Confirm input" at bounding box center [845, 361] width 80 height 22
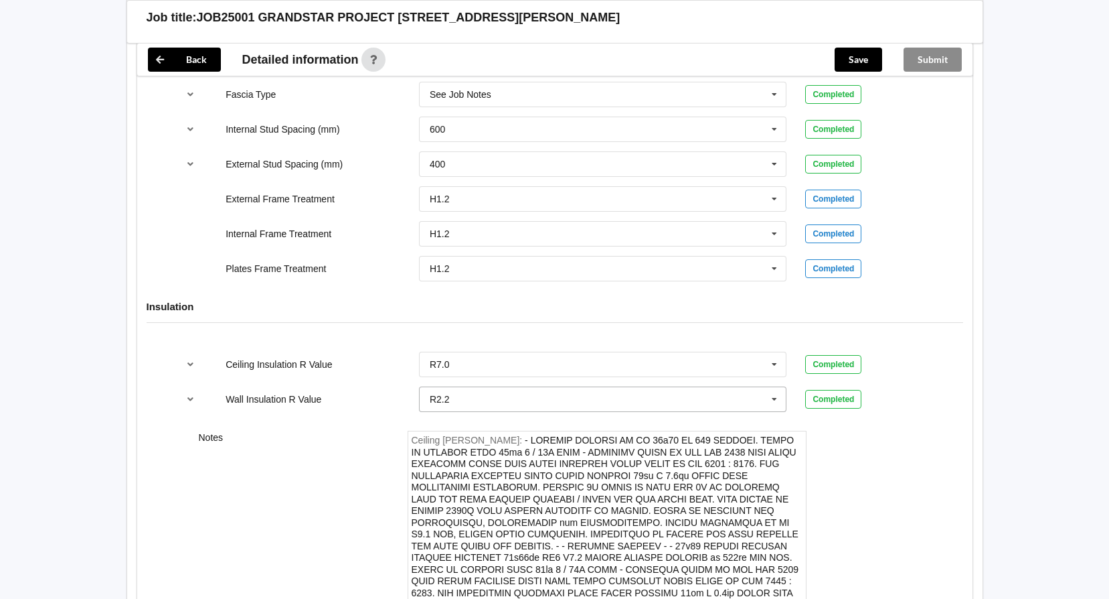
scroll to position [1473, 0]
click at [850, 82] on div "Fascia Type See Job Notes Bildon Continuous 180 Diamond 147 M85 - 180mmx18mm M8…" at bounding box center [554, 94] width 773 height 44
click at [862, 56] on button "Save" at bounding box center [859, 60] width 48 height 24
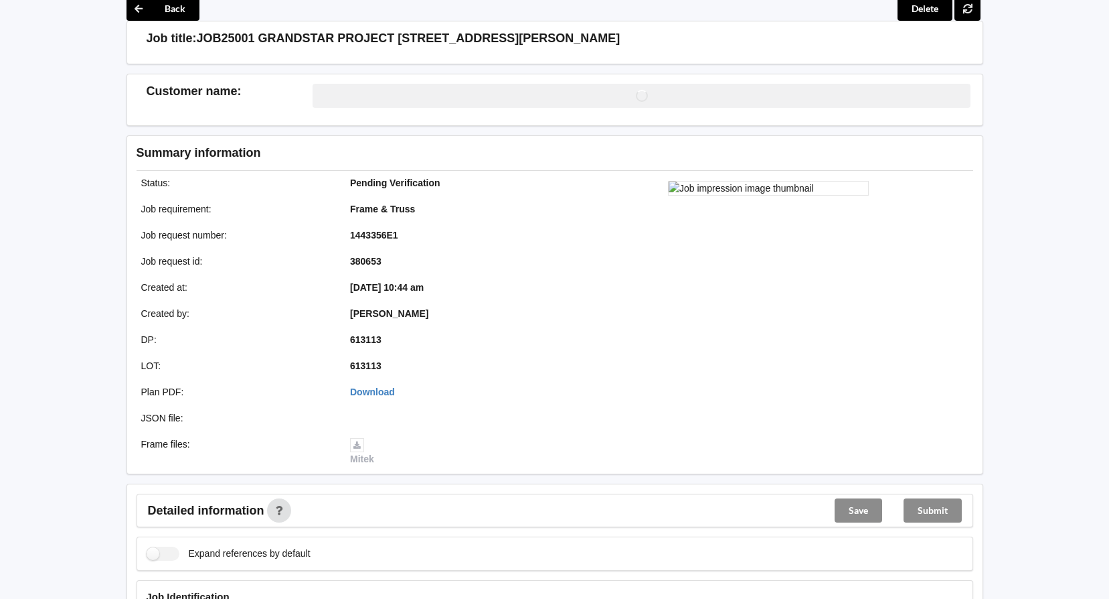
scroll to position [0, 0]
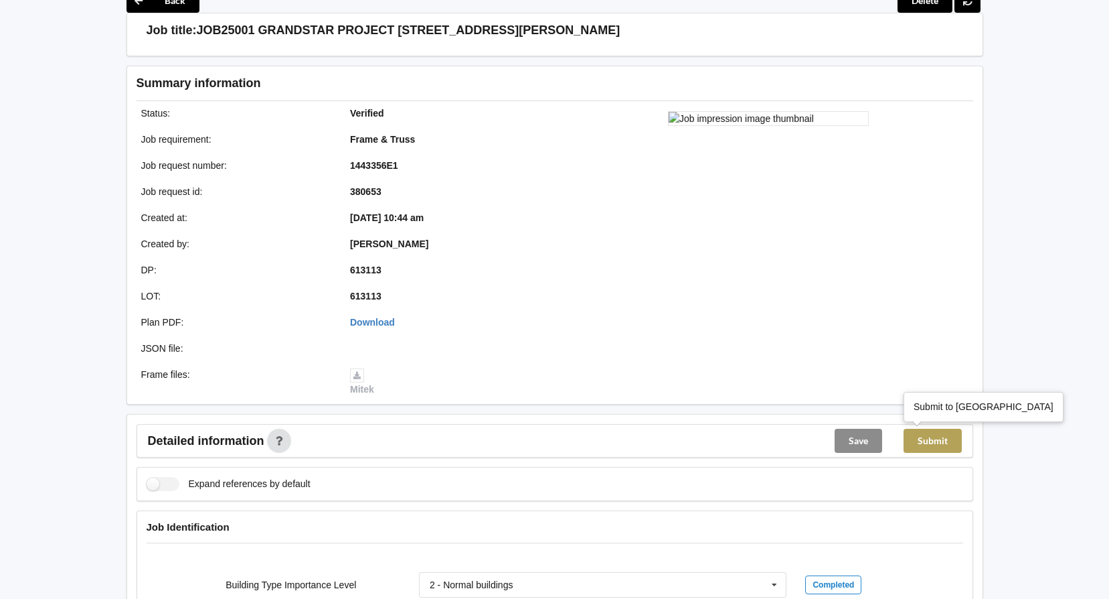
click at [935, 437] on button "Submit" at bounding box center [933, 441] width 58 height 24
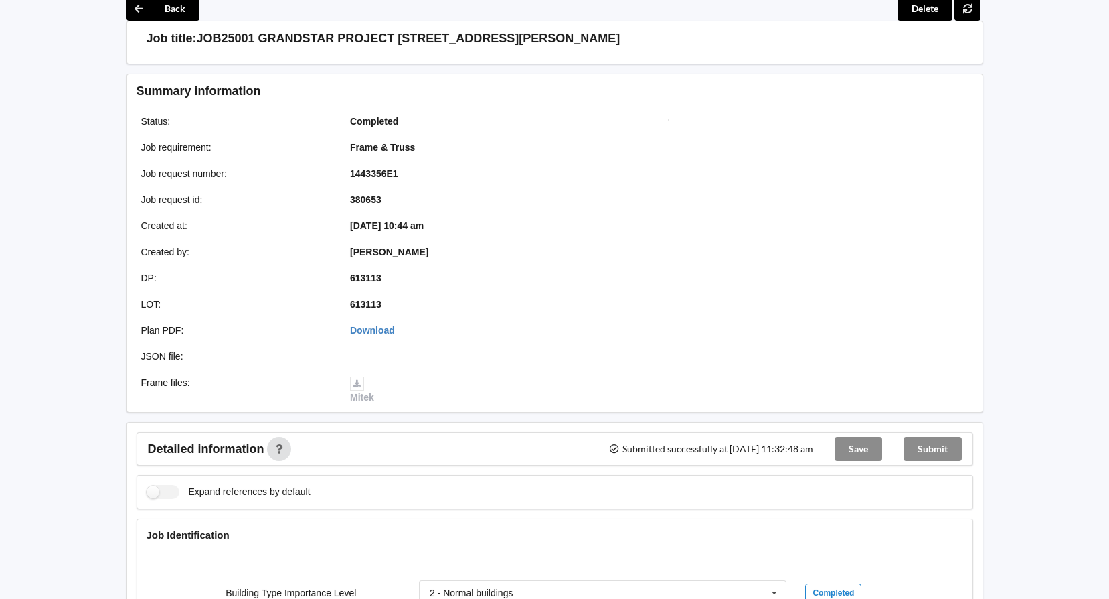
scroll to position [67, 0]
